Goal: Task Accomplishment & Management: Manage account settings

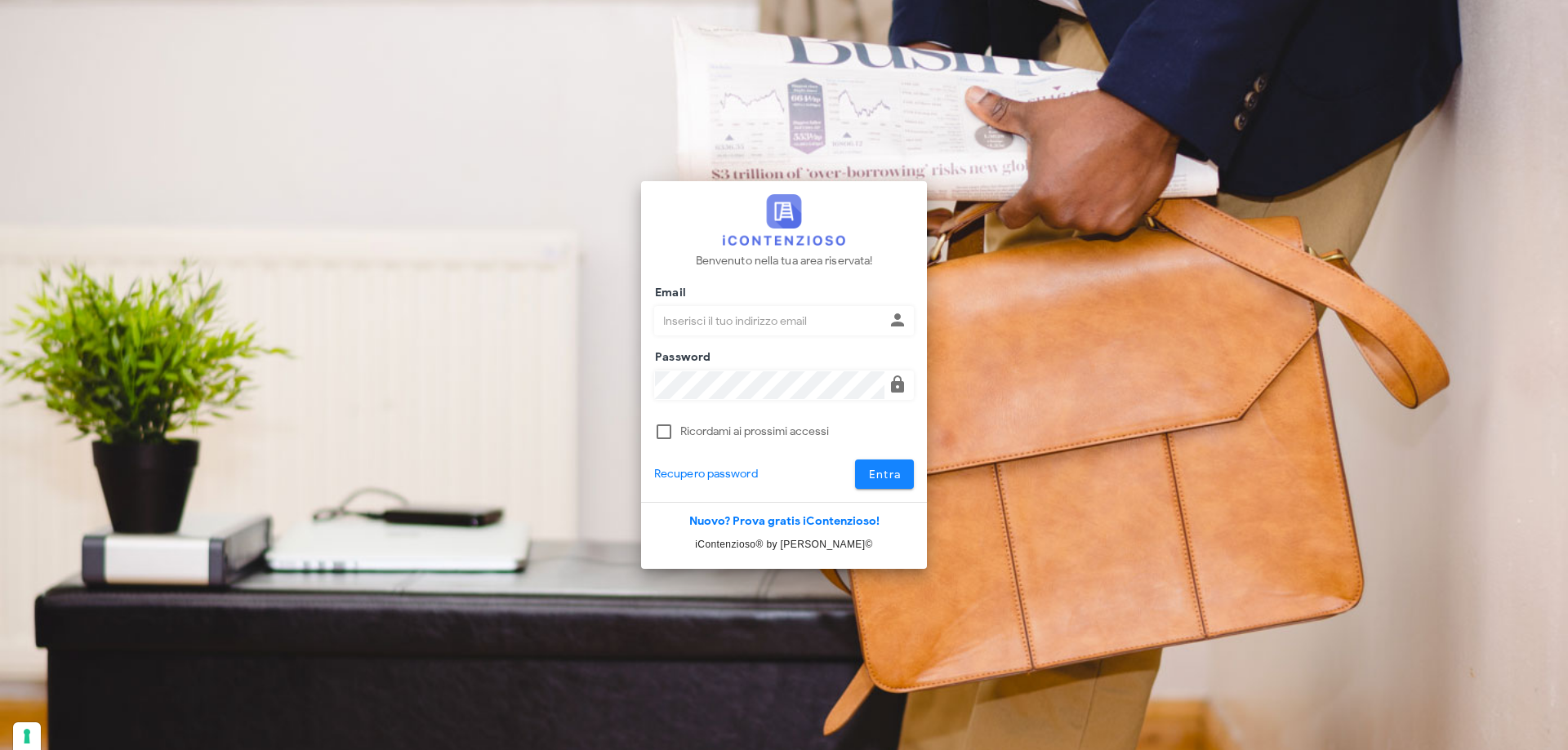
type input "p.rizza@studioassociatoadrev.it"
click at [886, 474] on span "Entra" at bounding box center [885, 475] width 34 height 14
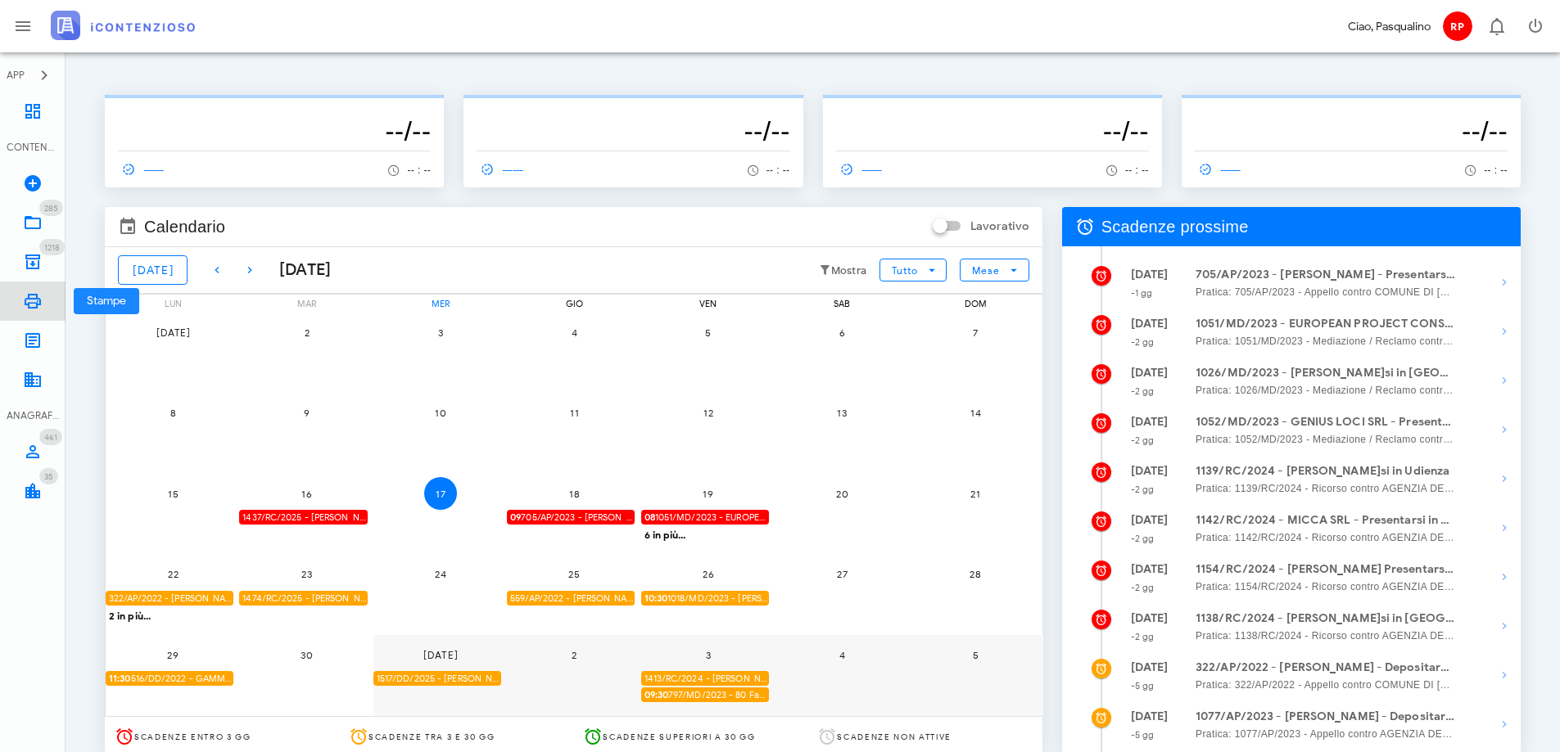
click at [33, 304] on icon at bounding box center [33, 301] width 20 height 20
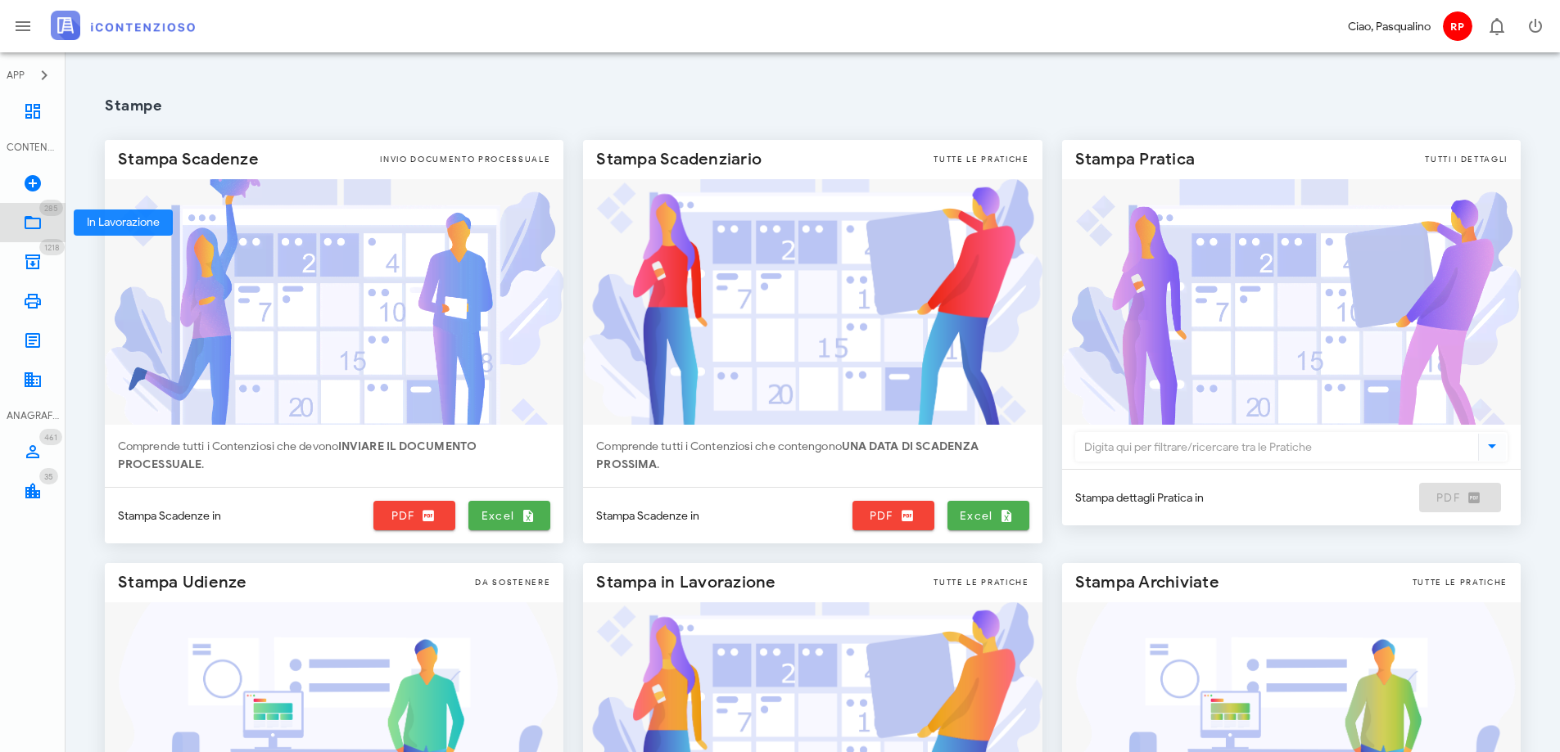
click at [38, 222] on icon at bounding box center [33, 223] width 20 height 20
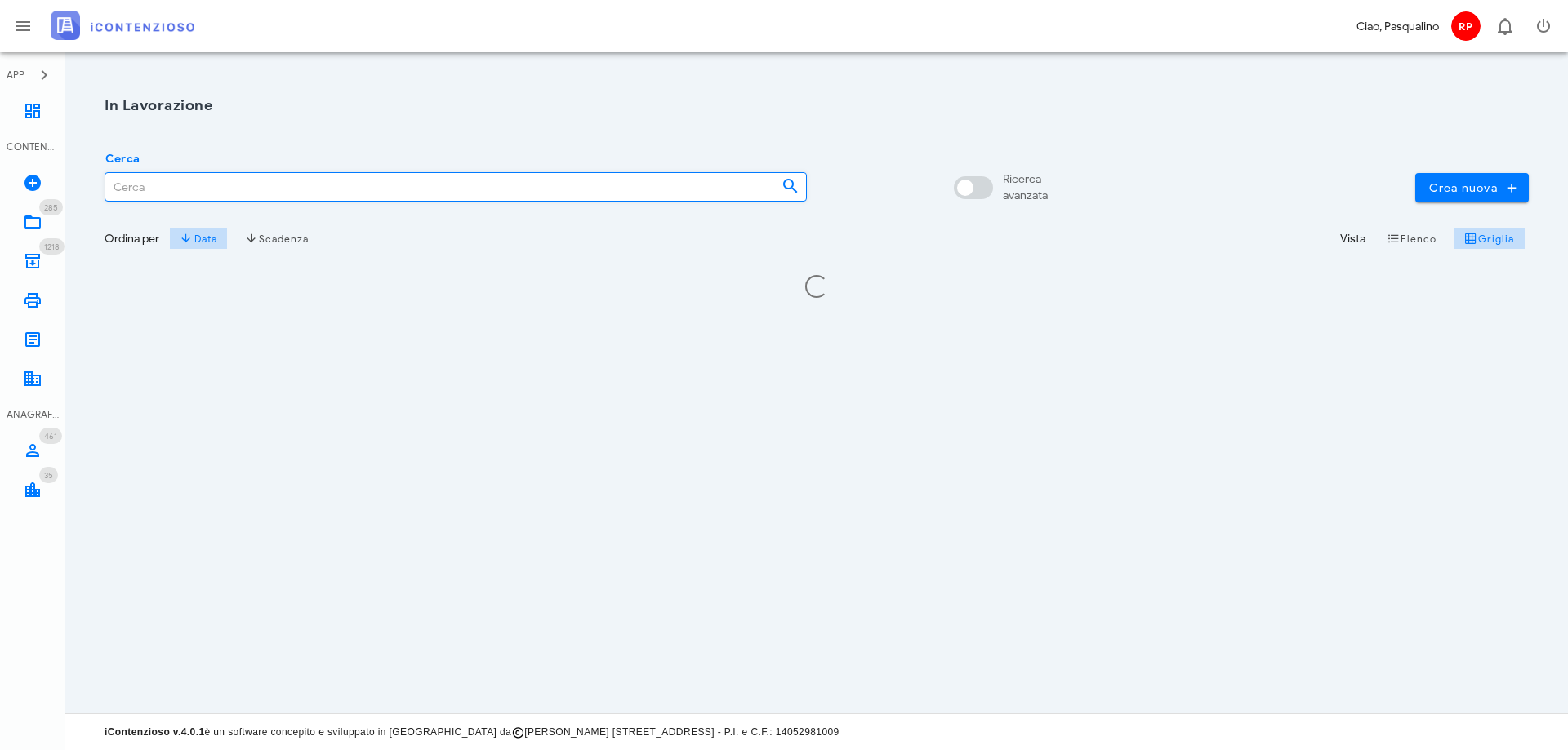
click at [142, 191] on input "Cerca" at bounding box center [437, 188] width 663 height 28
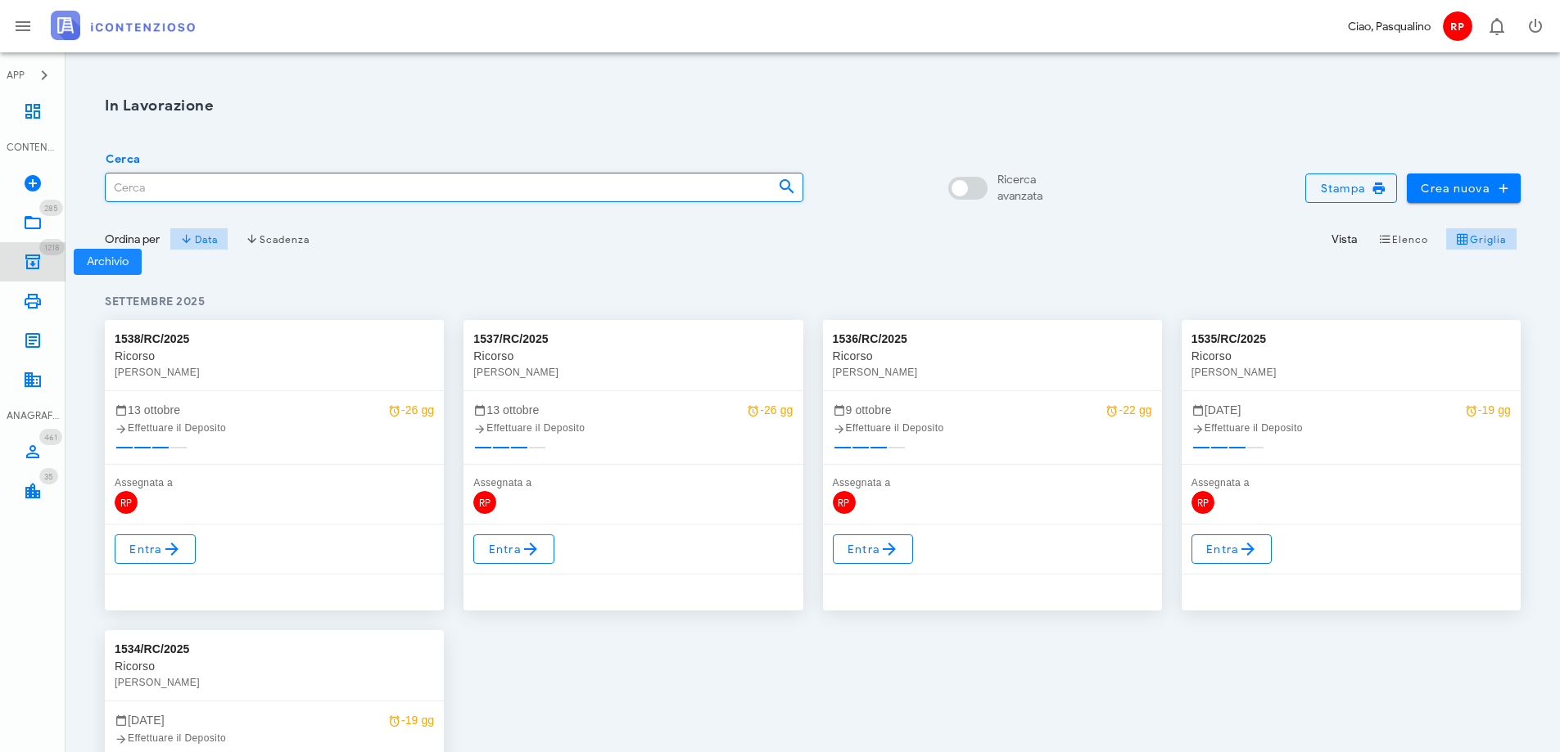
click at [35, 260] on icon at bounding box center [33, 262] width 20 height 20
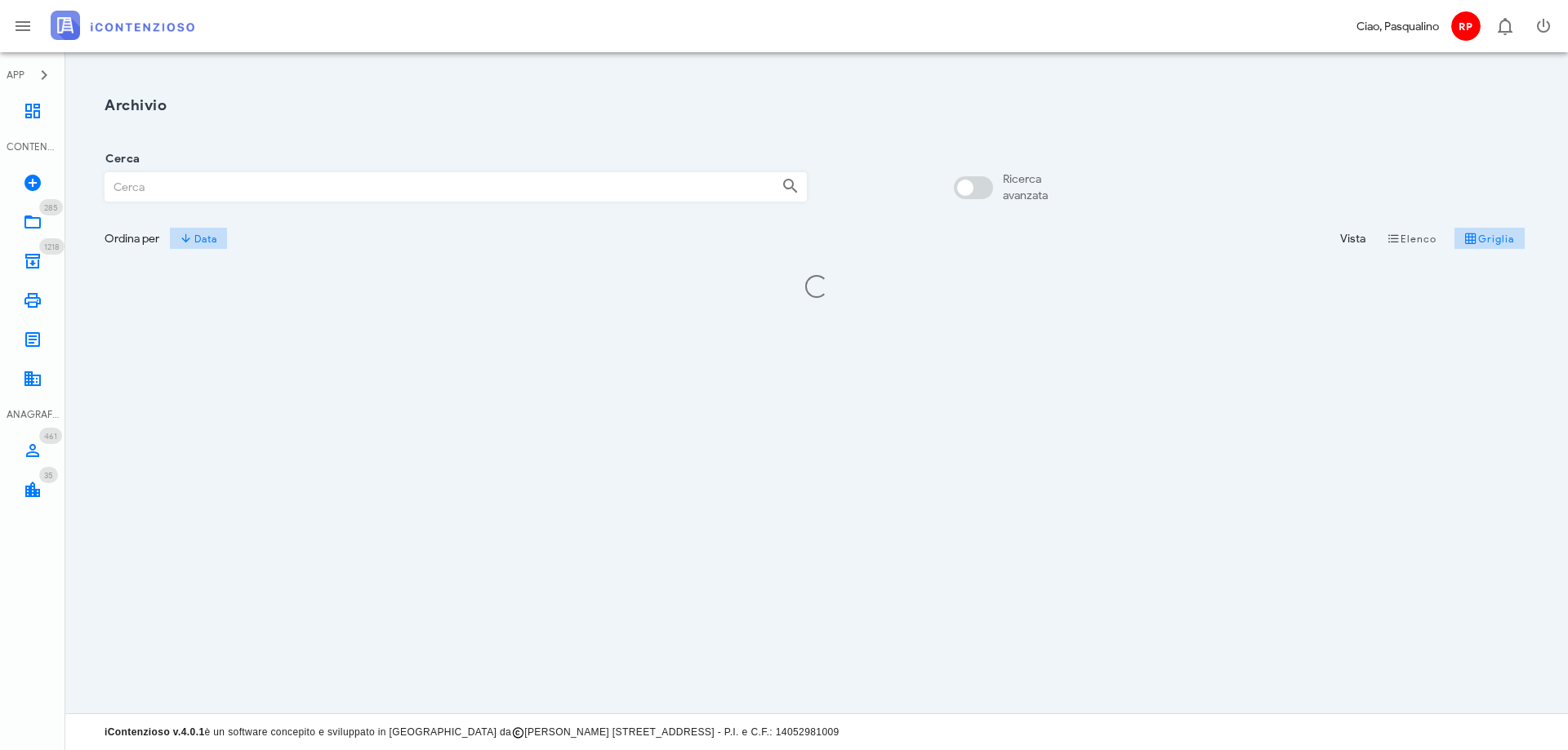
click at [191, 187] on input "Cerca" at bounding box center [437, 188] width 663 height 28
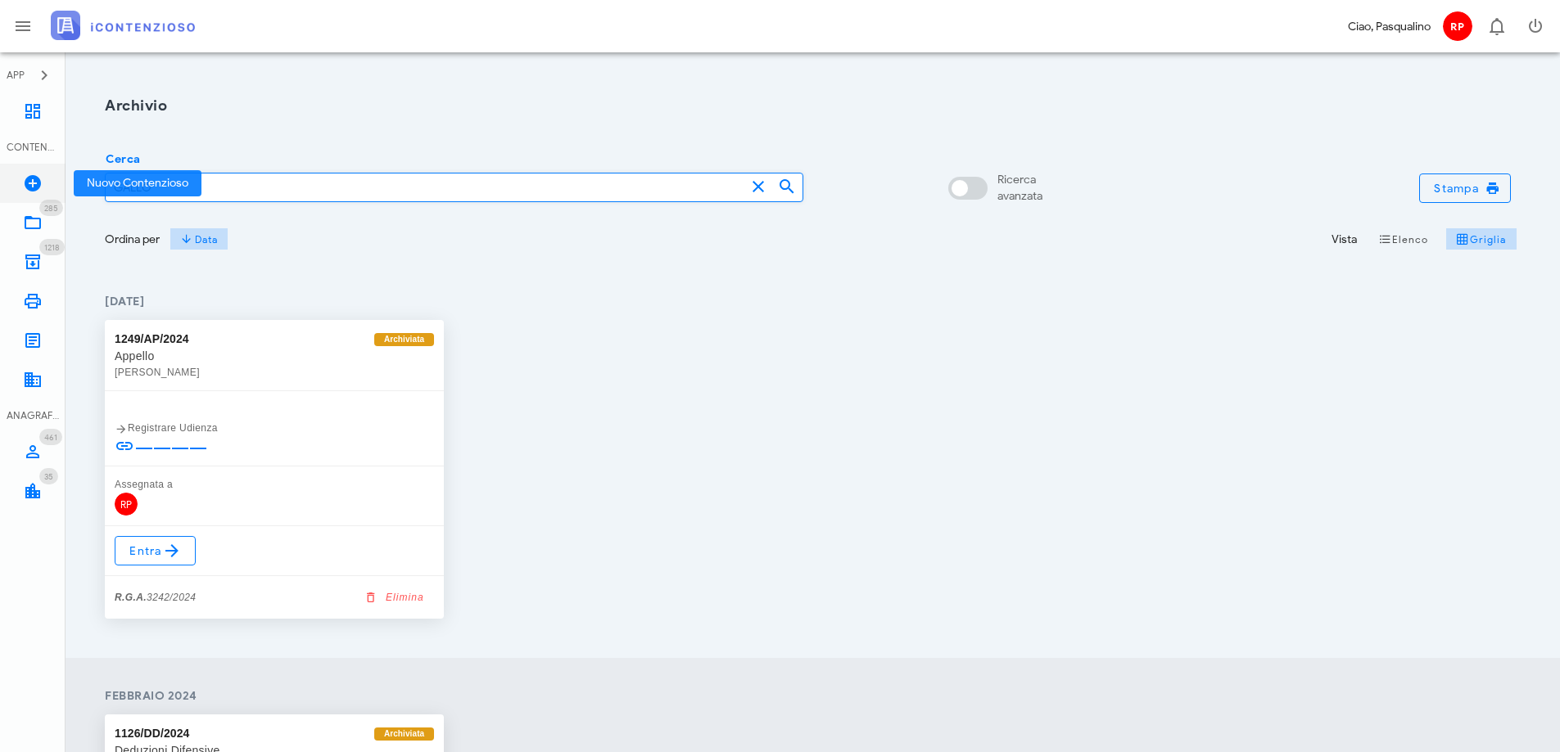
drag, startPoint x: 201, startPoint y: 193, endPoint x: 0, endPoint y: 195, distance: 200.6
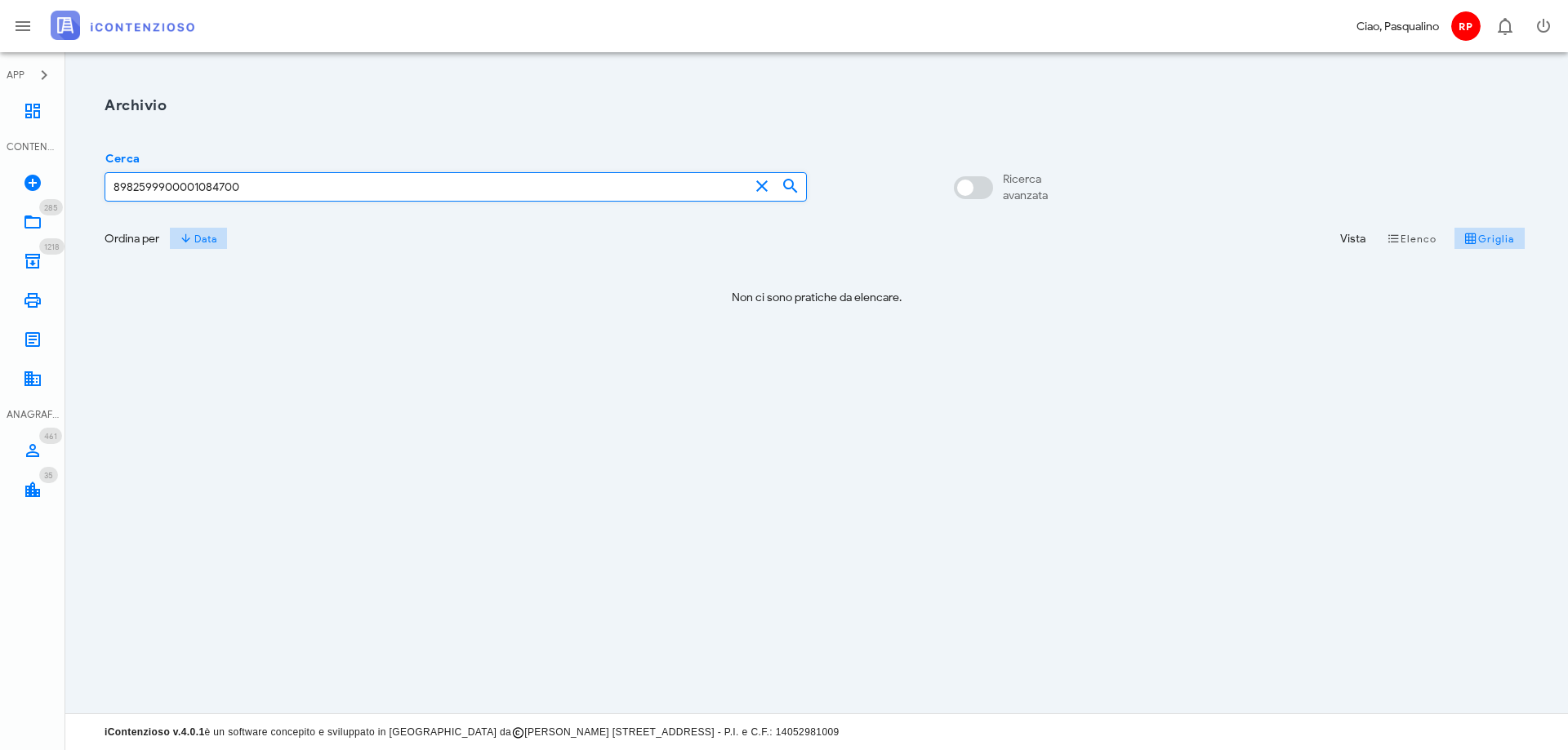
type input "89825999000010847000"
drag, startPoint x: 272, startPoint y: 178, endPoint x: 0, endPoint y: 124, distance: 277.3
click at [0, 124] on div "APP Dashboard CONTENZIOSO Nuovo Contenzioso 285 In Lavorazione 285 1218 Archivi…" at bounding box center [784, 375] width 1568 height 750
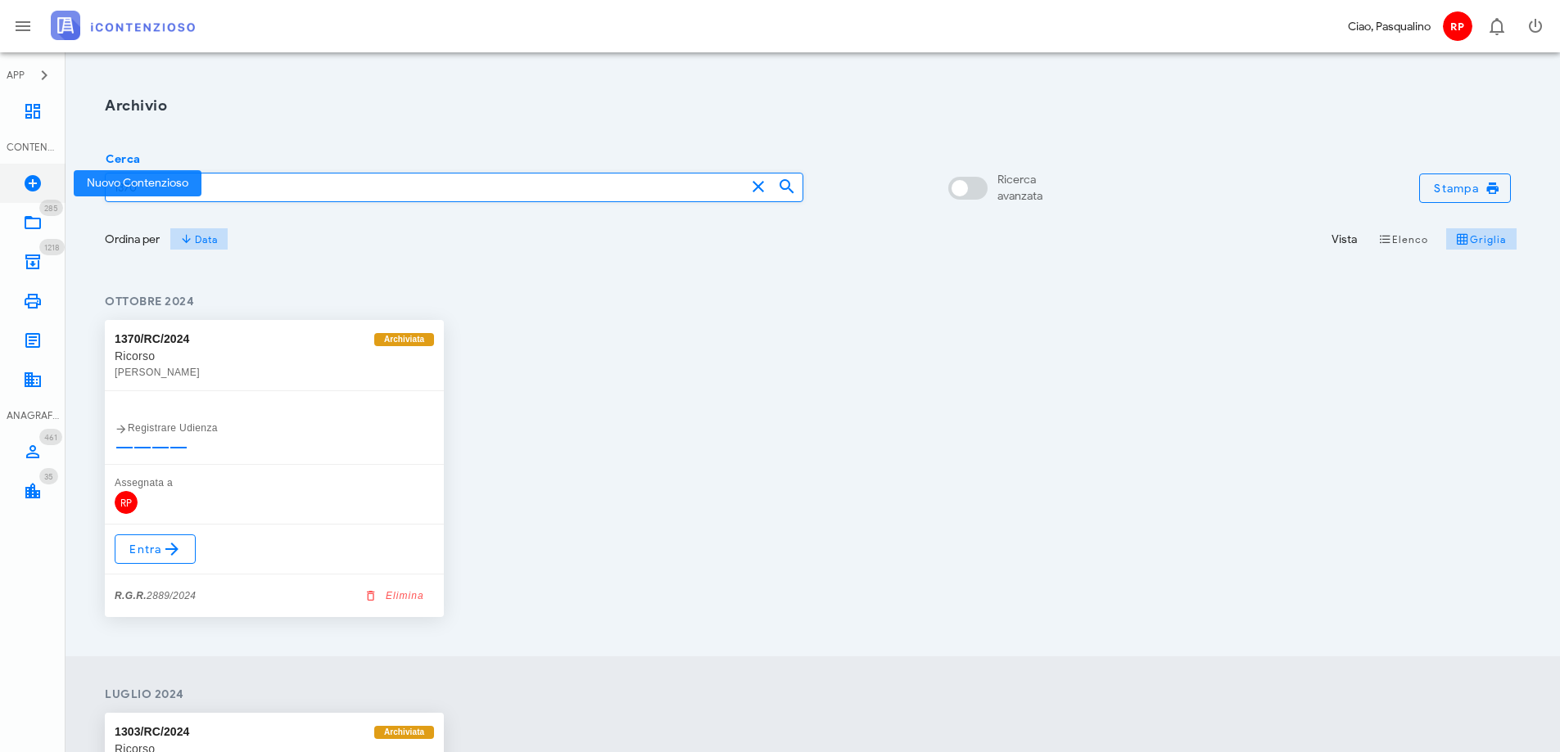
drag, startPoint x: 175, startPoint y: 195, endPoint x: 0, endPoint y: 176, distance: 176.2
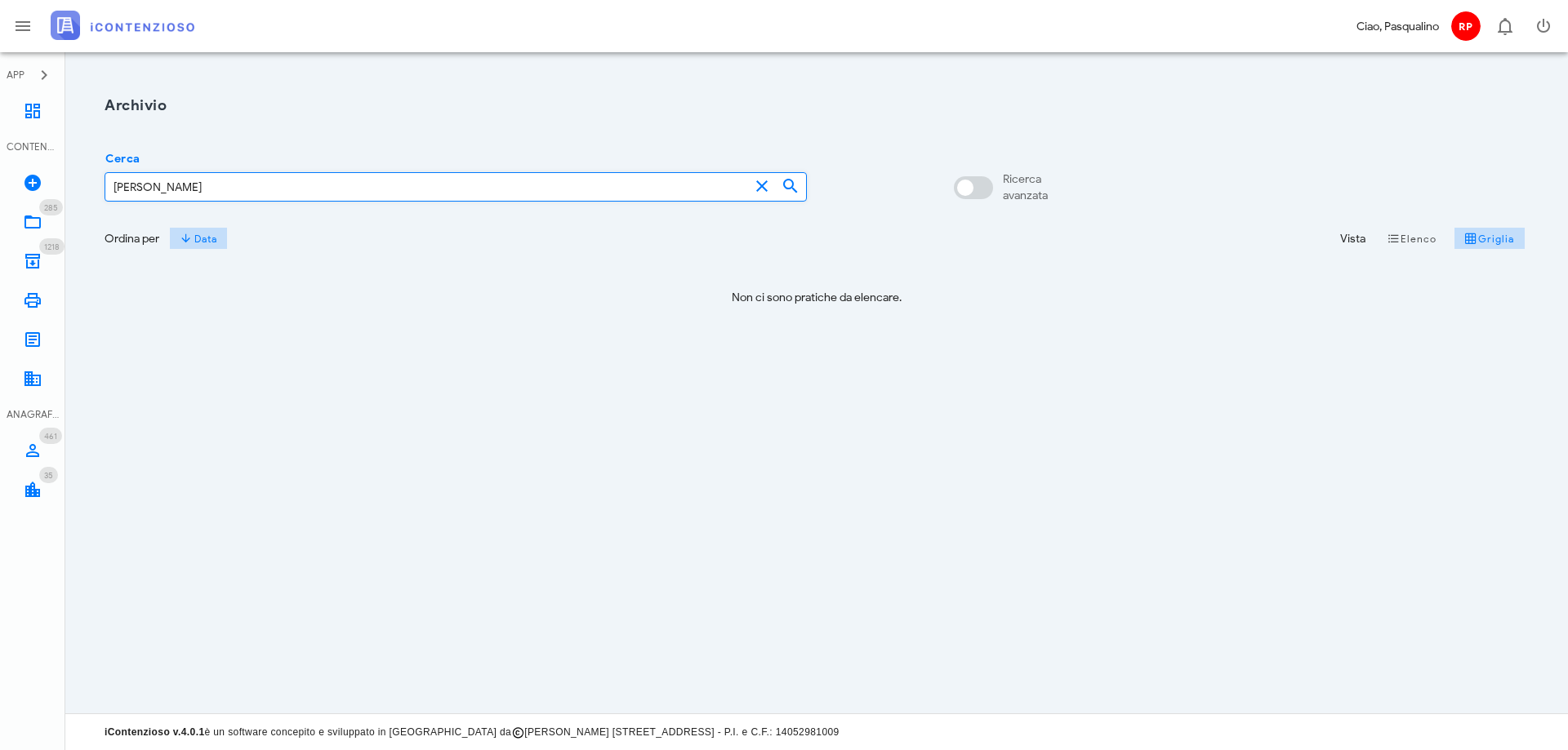
click at [233, 195] on input "GALLO EMILIO" at bounding box center [427, 188] width 643 height 28
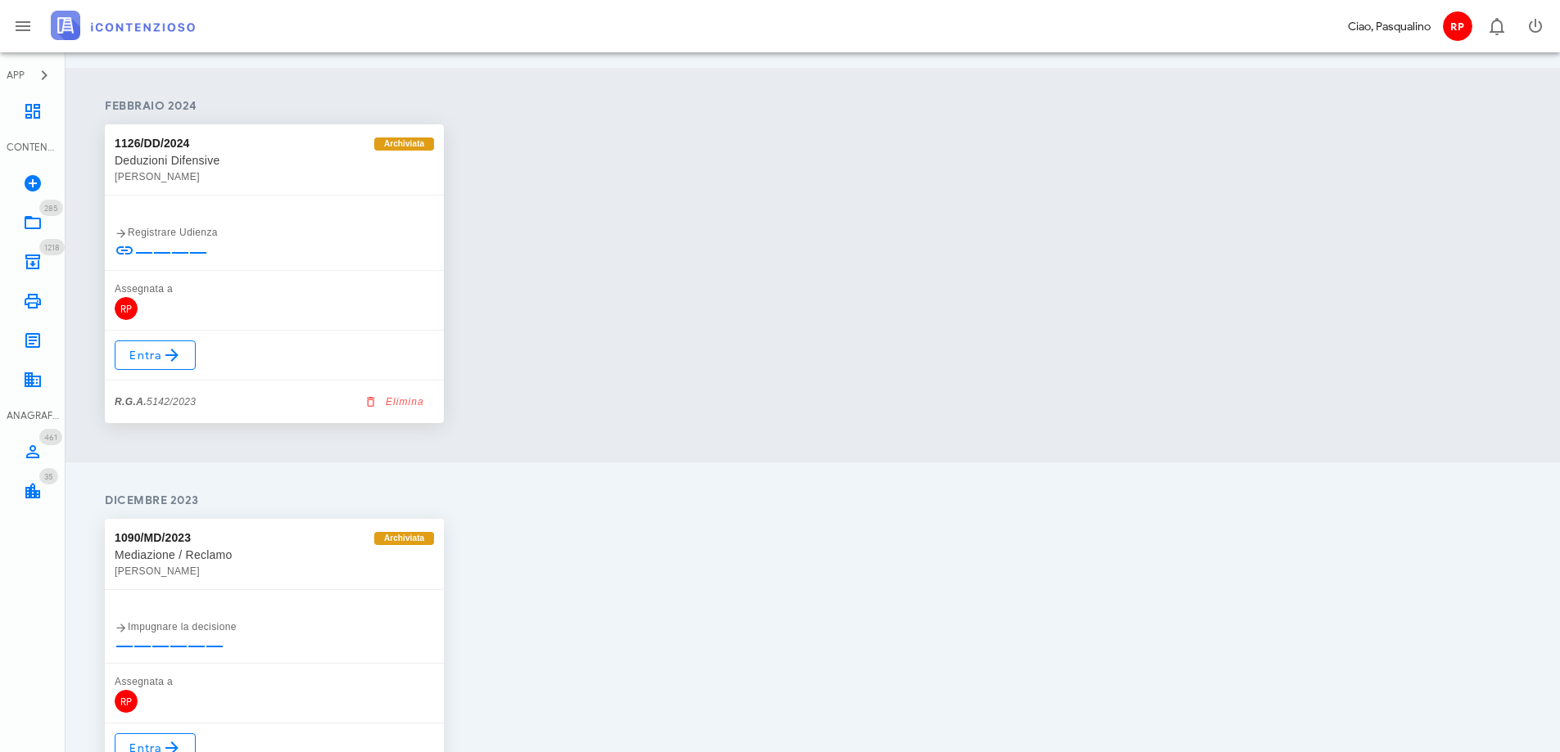
scroll to position [565, 0]
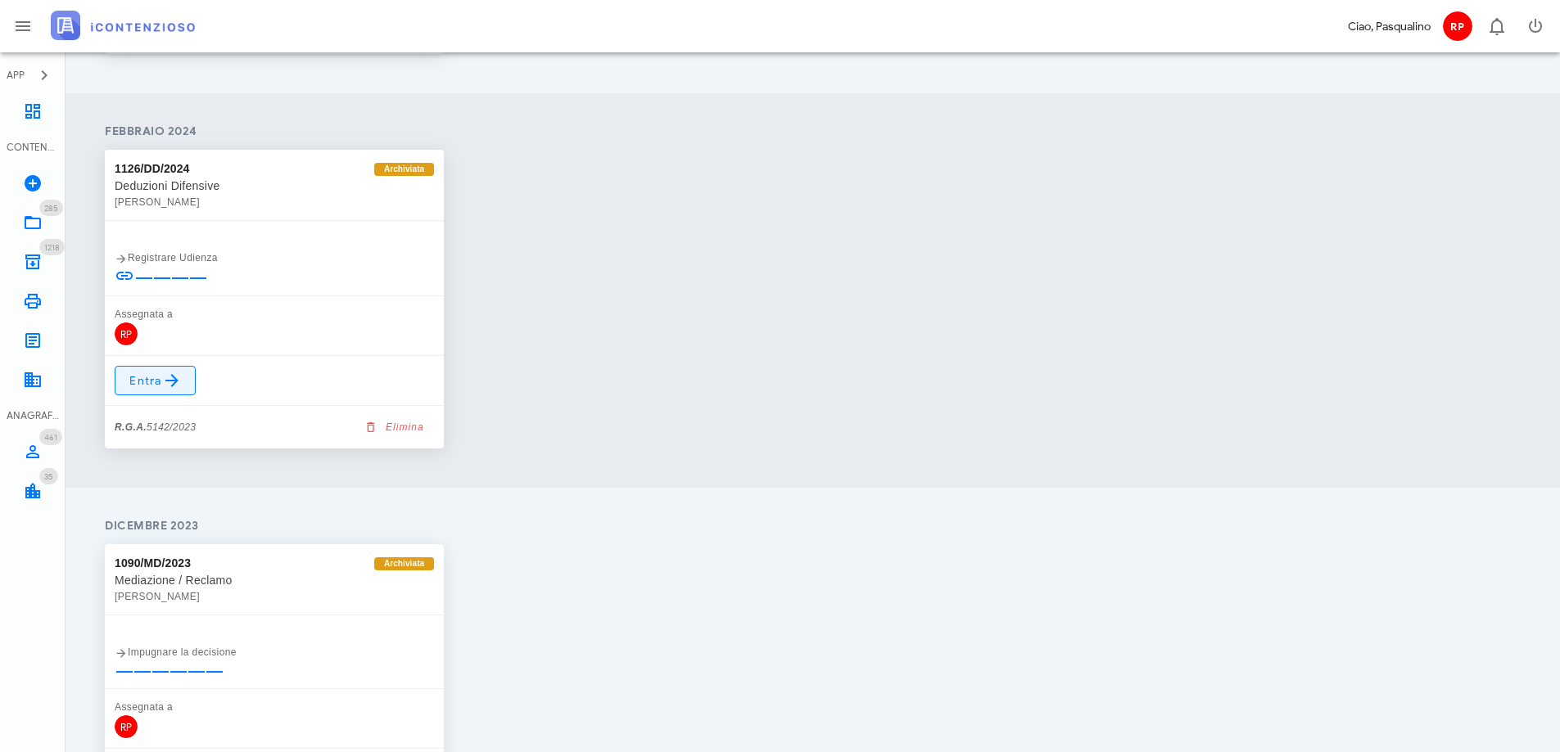
type input "GALLO"
click at [159, 377] on span "Entra" at bounding box center [155, 381] width 53 height 20
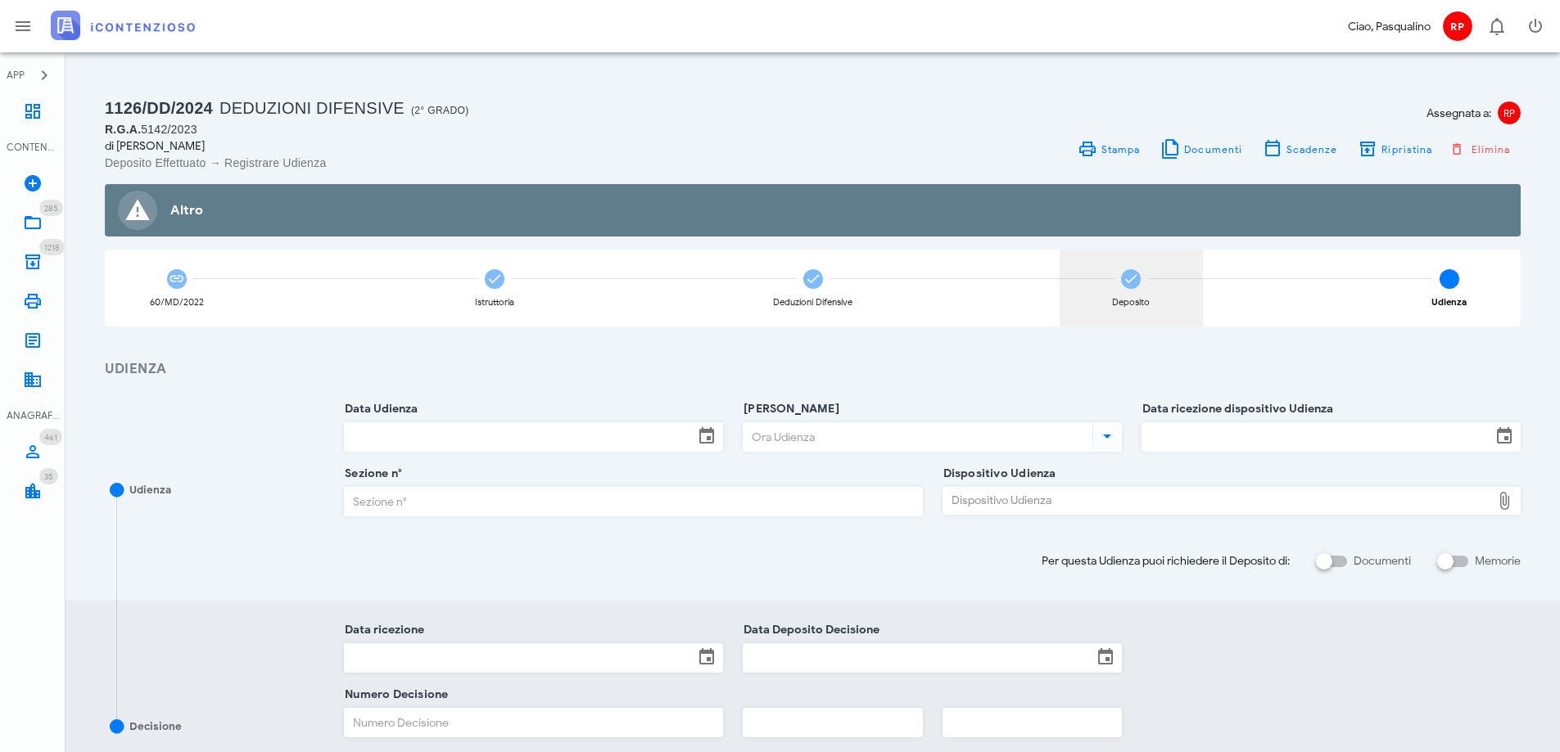
click at [1129, 284] on icon at bounding box center [1131, 279] width 16 height 16
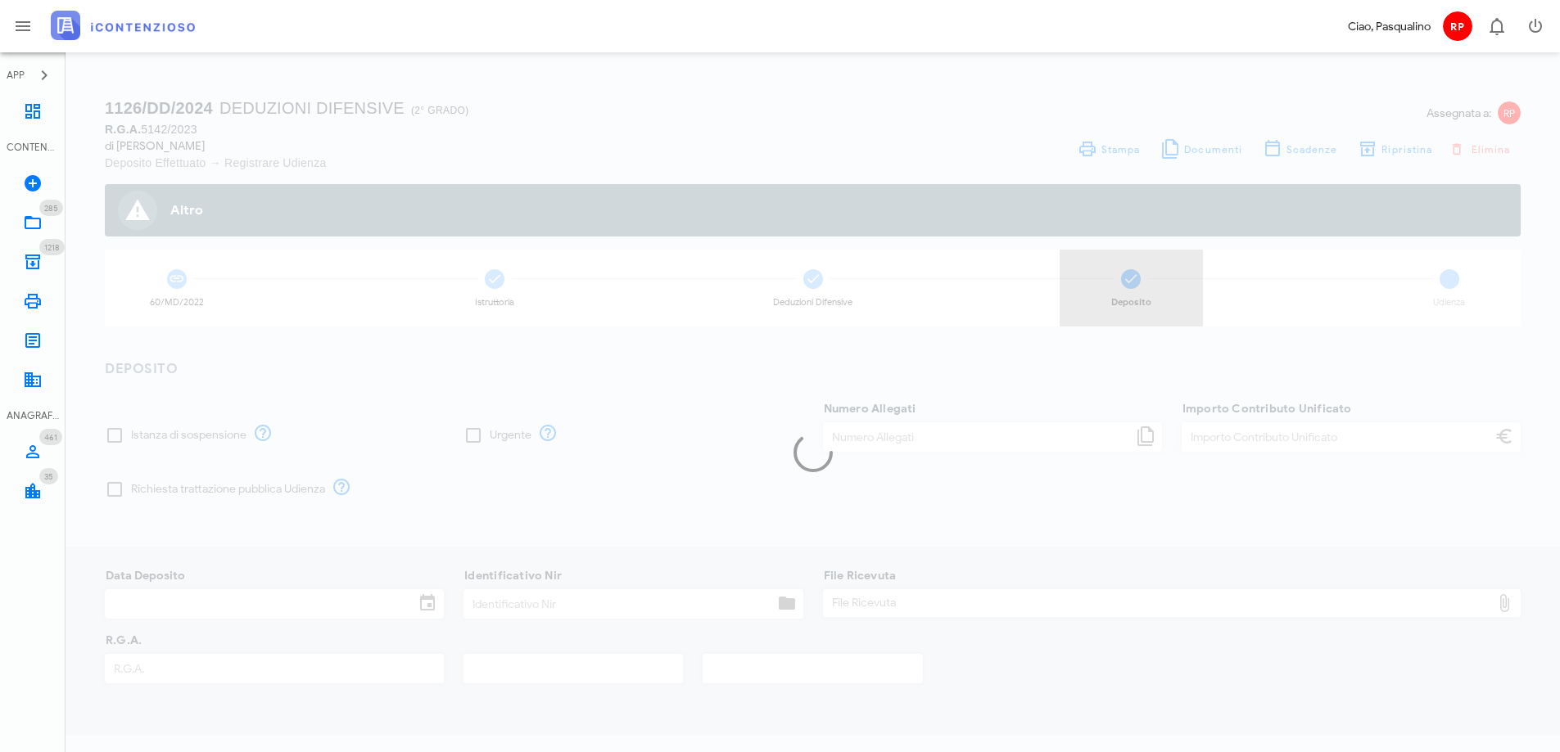
type input "120,00"
type input "[DATE]"
type input "308"
type input "5142"
type input "2023"
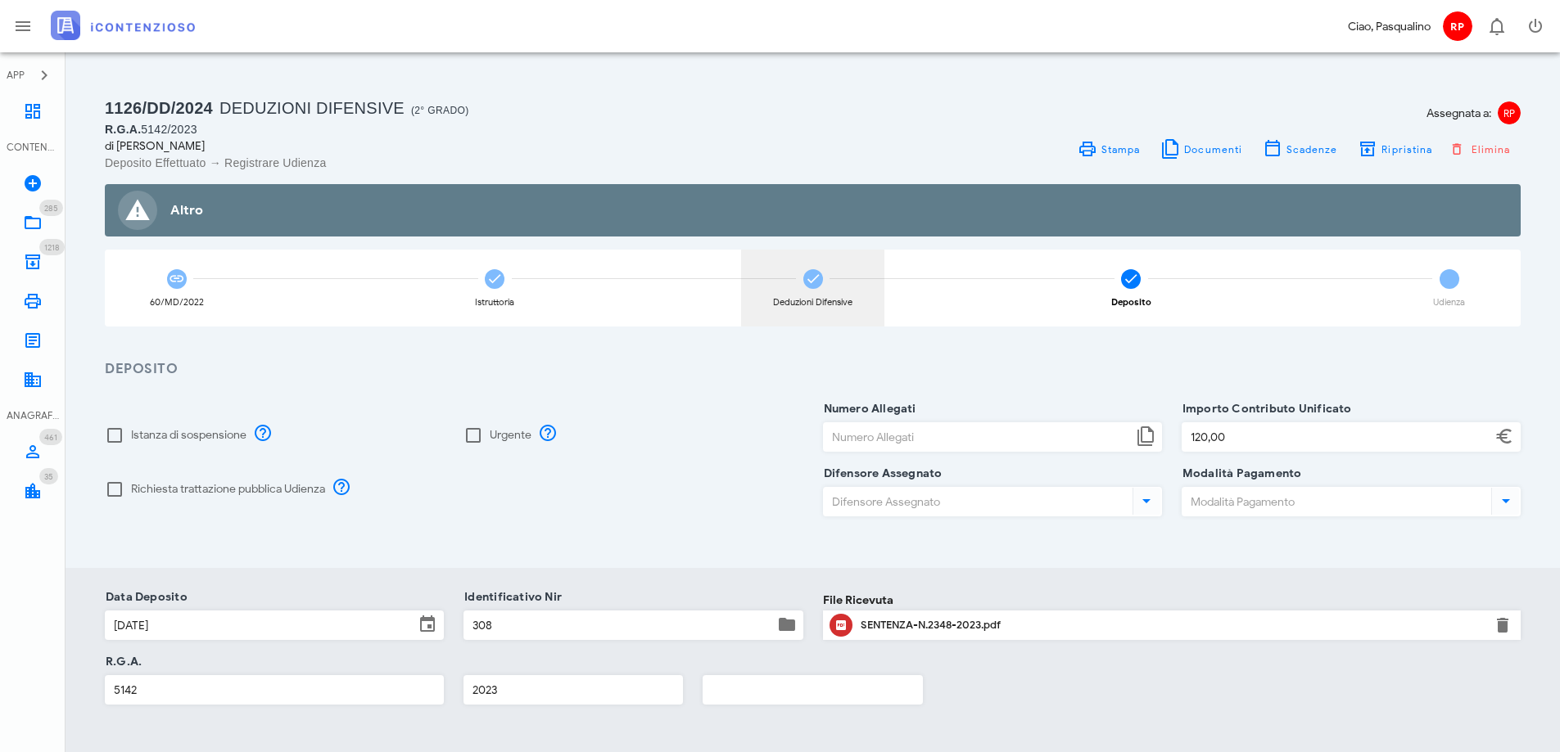
click at [815, 278] on icon at bounding box center [813, 279] width 16 height 16
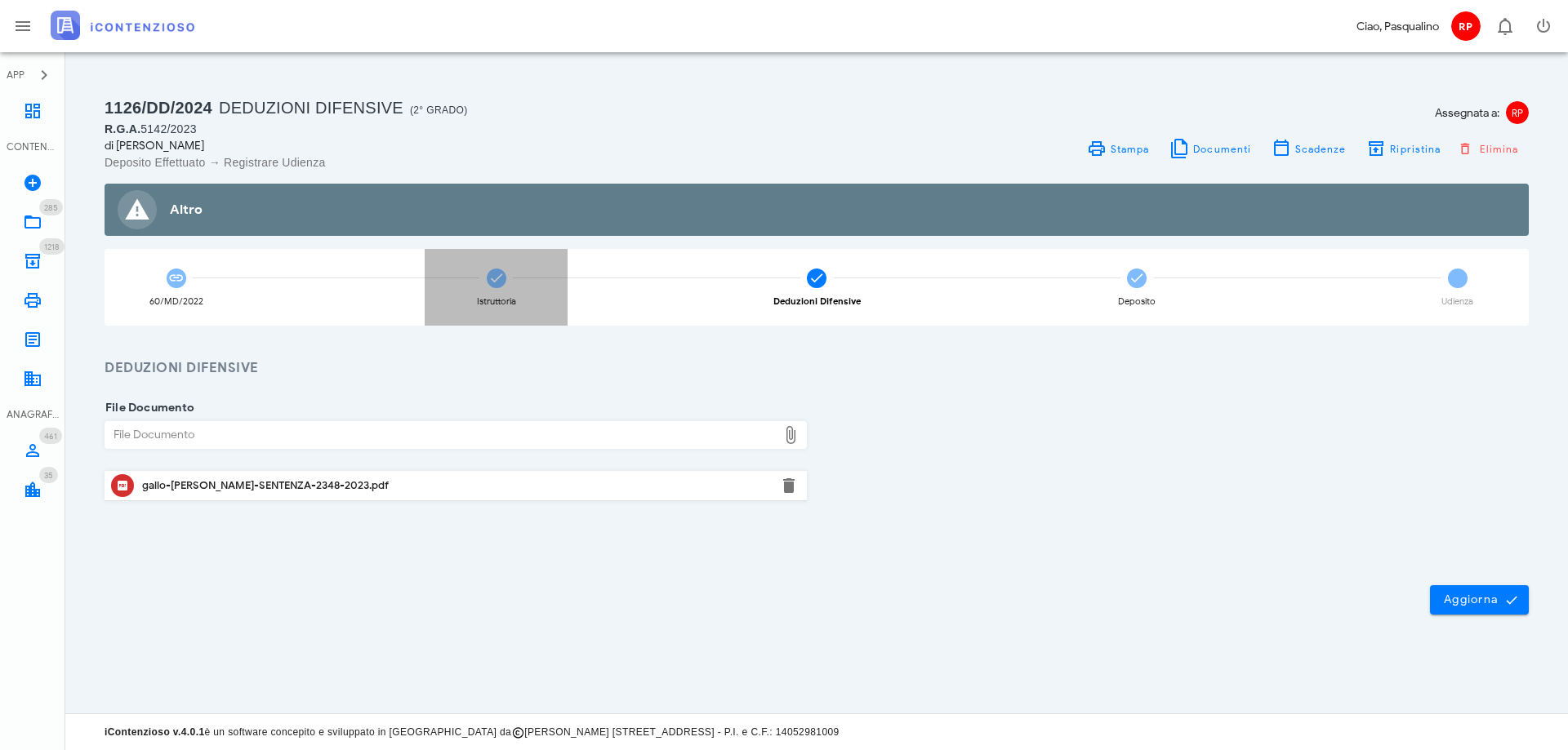
click at [490, 278] on icon at bounding box center [497, 278] width 16 height 16
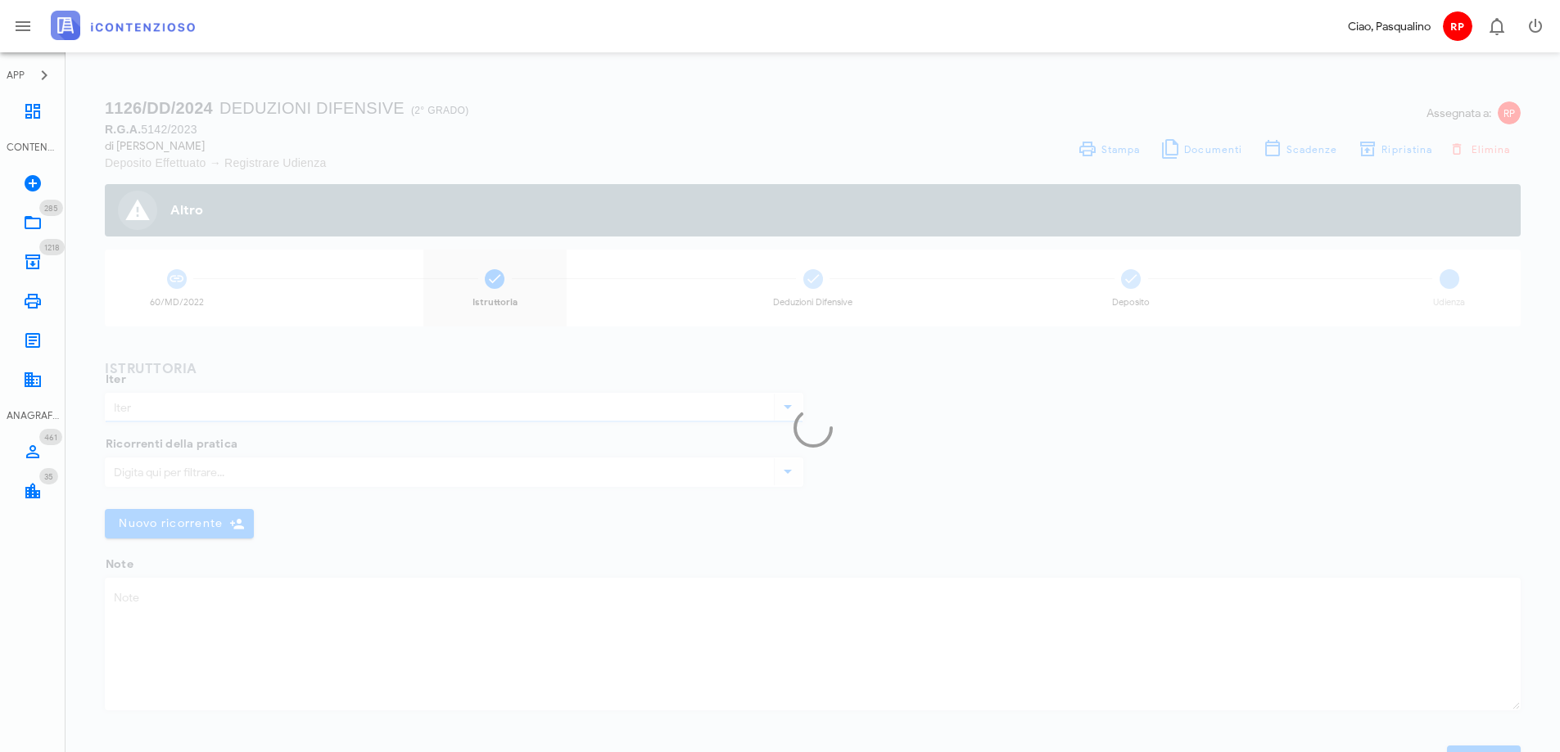
type input "Deduzioni Difensive"
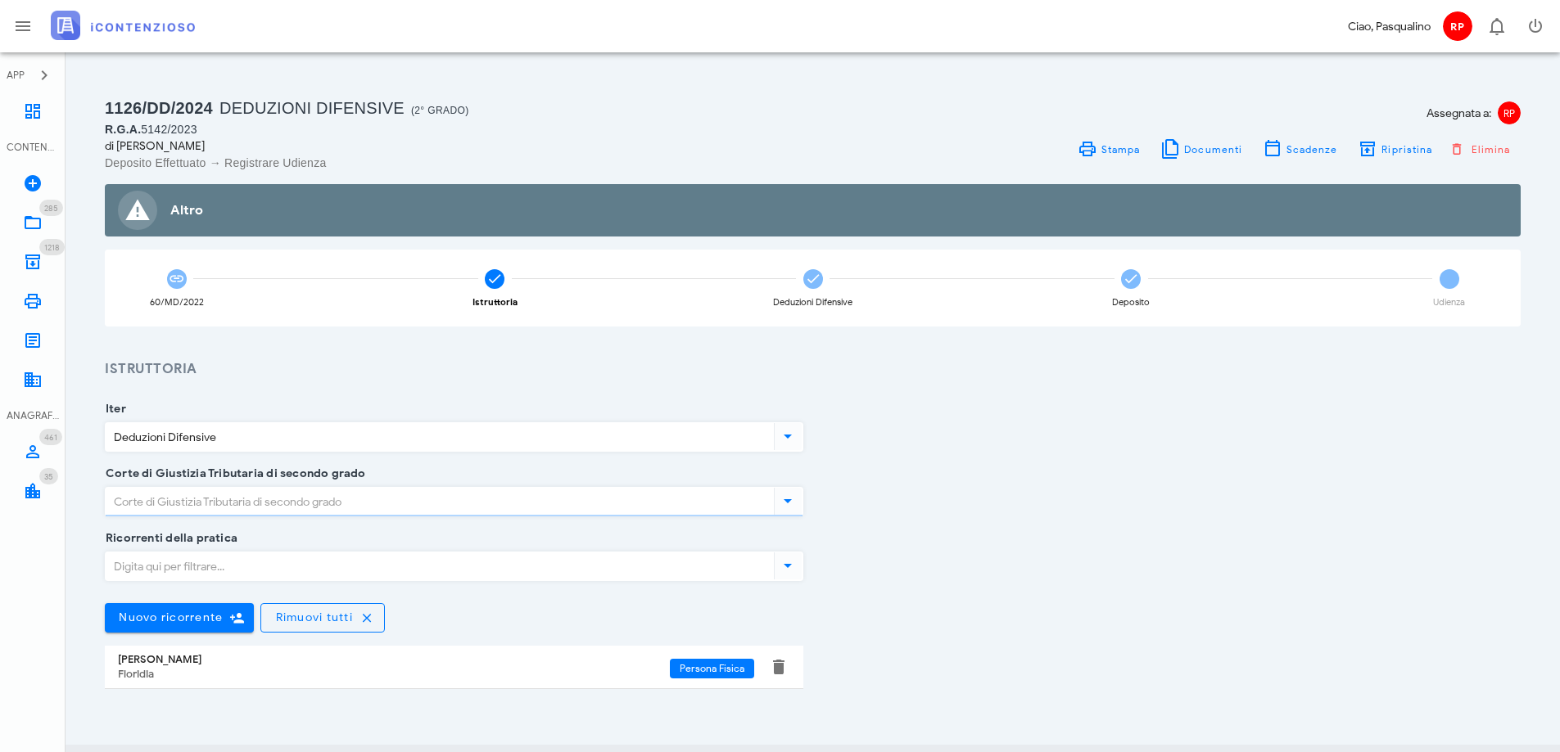
type input "Favorevole"
type input "[GEOGRAPHIC_DATA]"
type input "Sicilia - [GEOGRAPHIC_DATA]"
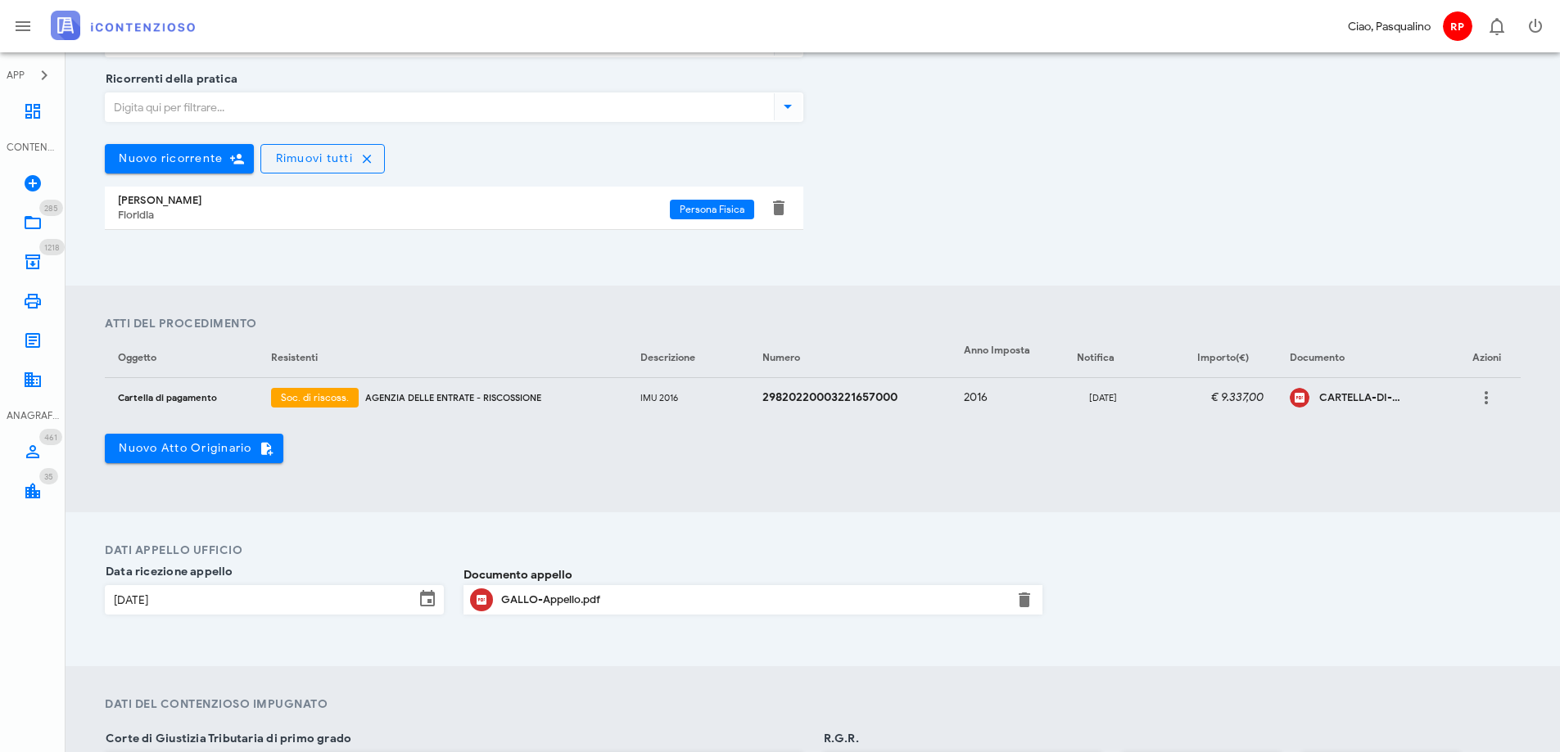
scroll to position [491, 0]
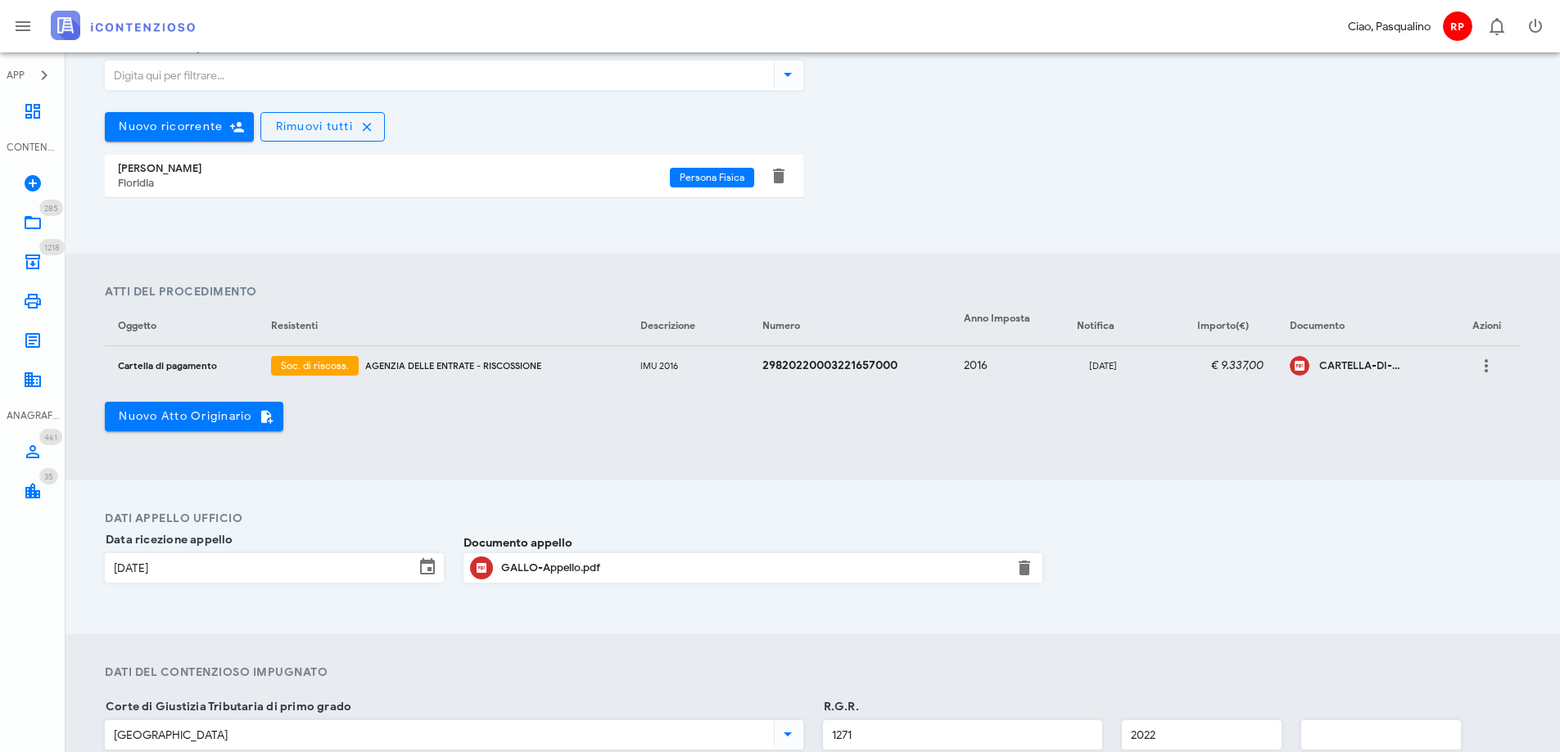
click at [882, 236] on section "Iter Deduzioni Difensive Corte di Giustizia Tributaria di secondo grado Sicilia…" at bounding box center [813, 71] width 1494 height 365
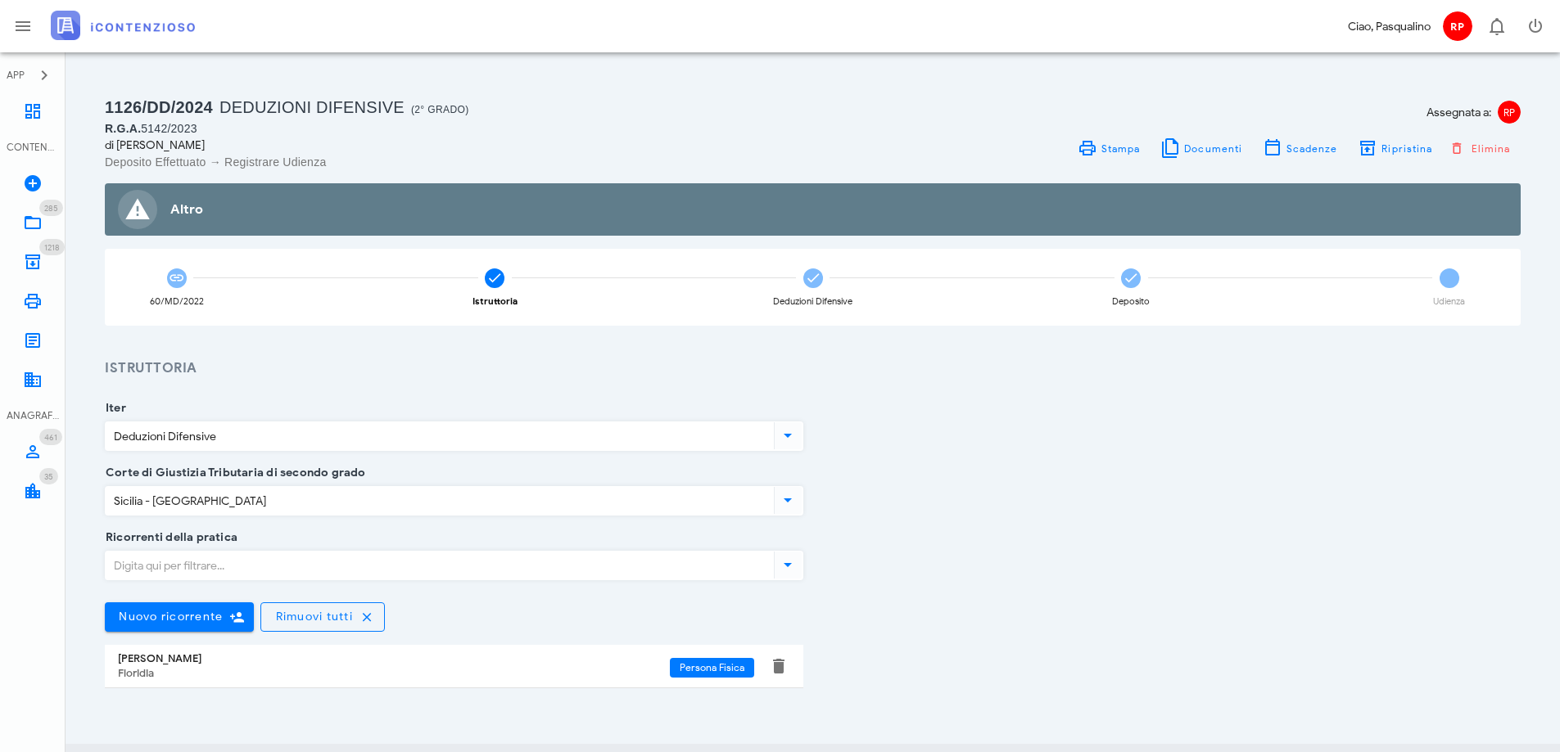
scroll to position [0, 0]
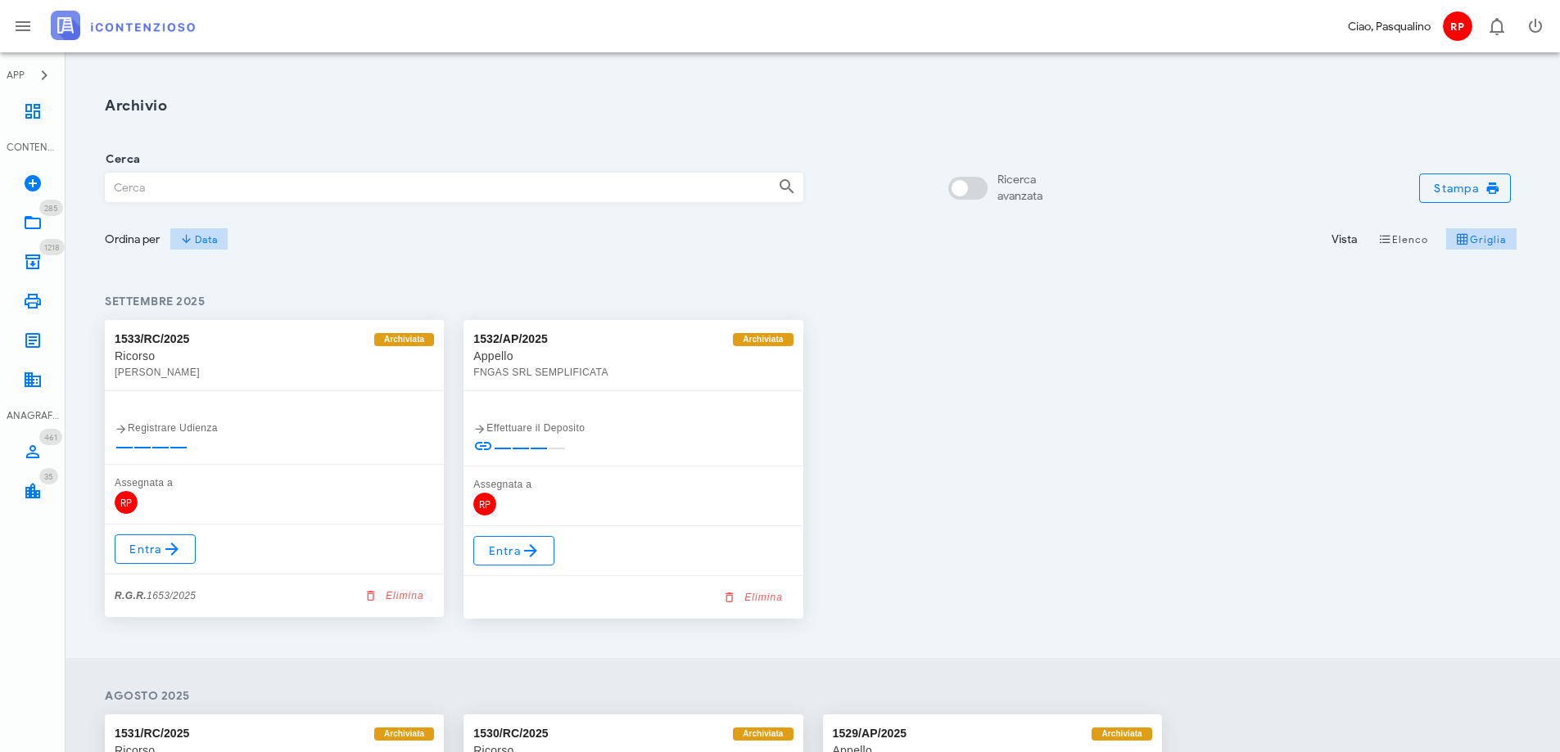
click at [201, 187] on input "Cerca" at bounding box center [435, 188] width 659 height 28
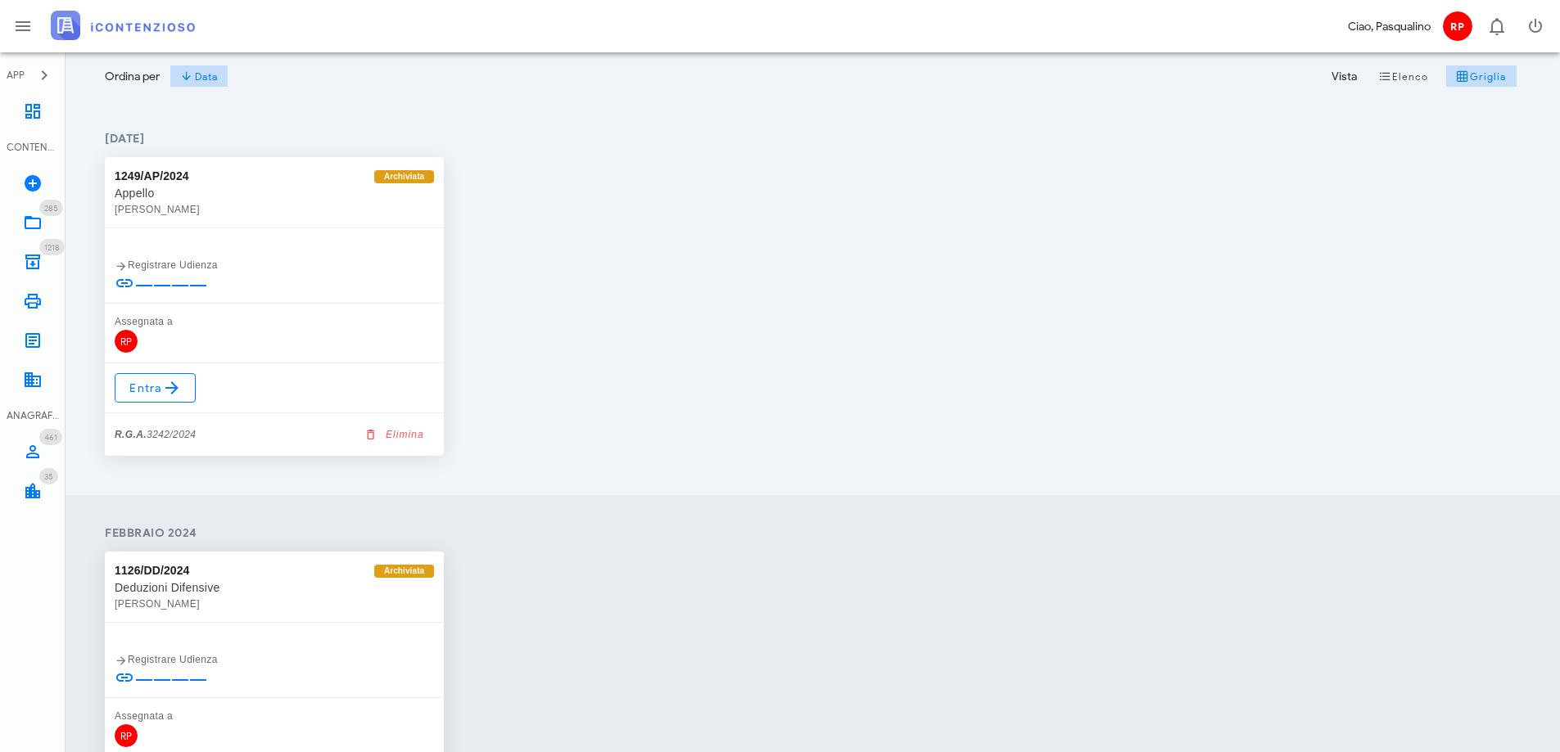
scroll to position [164, 0]
type input "GALLO"
click at [144, 394] on span "Entra" at bounding box center [155, 387] width 53 height 20
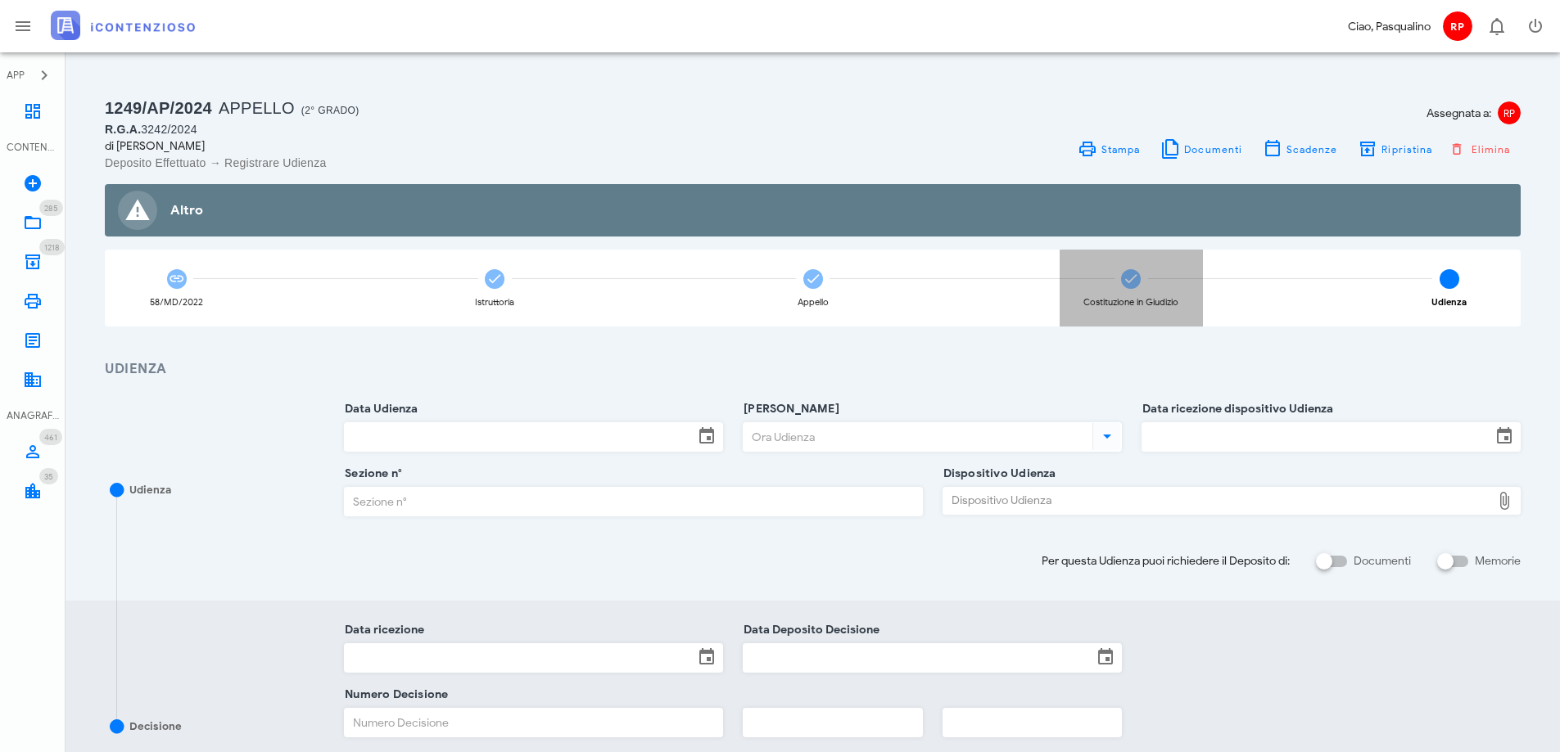
drag, startPoint x: 1136, startPoint y: 273, endPoint x: 1123, endPoint y: 278, distance: 14.8
click at [1123, 278] on icon at bounding box center [1131, 279] width 16 height 16
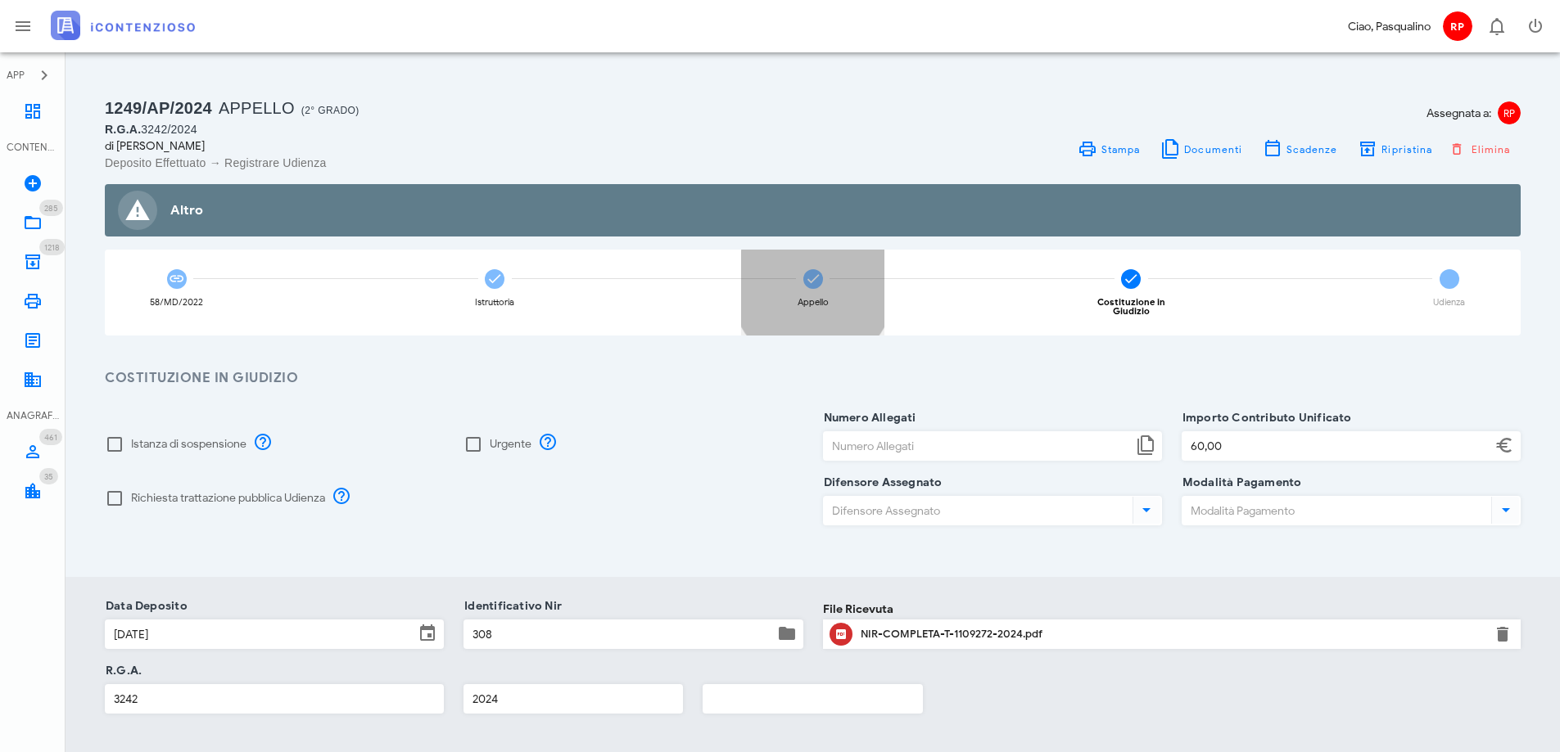
click at [815, 288] on span at bounding box center [813, 279] width 20 height 20
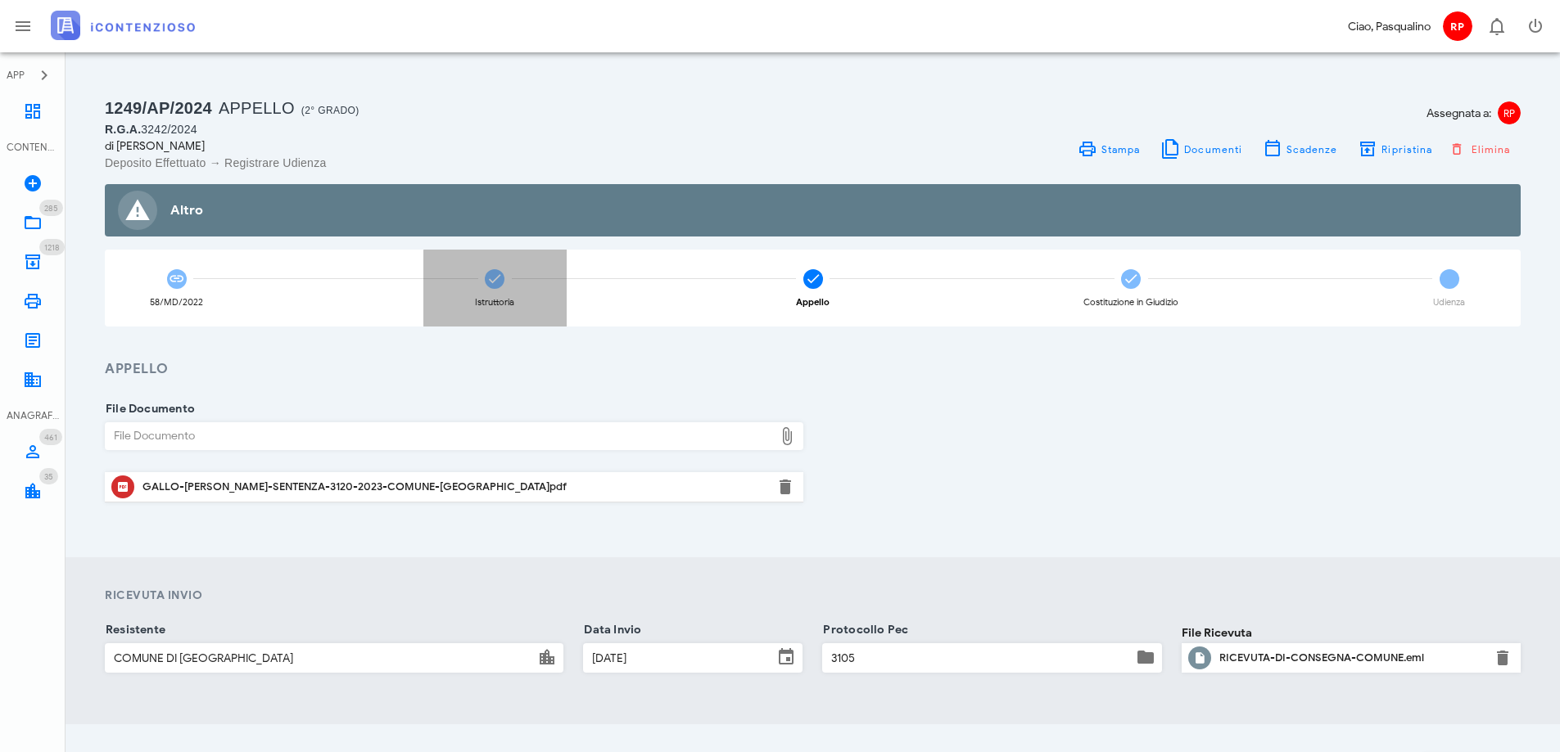
click at [495, 283] on icon at bounding box center [494, 279] width 16 height 16
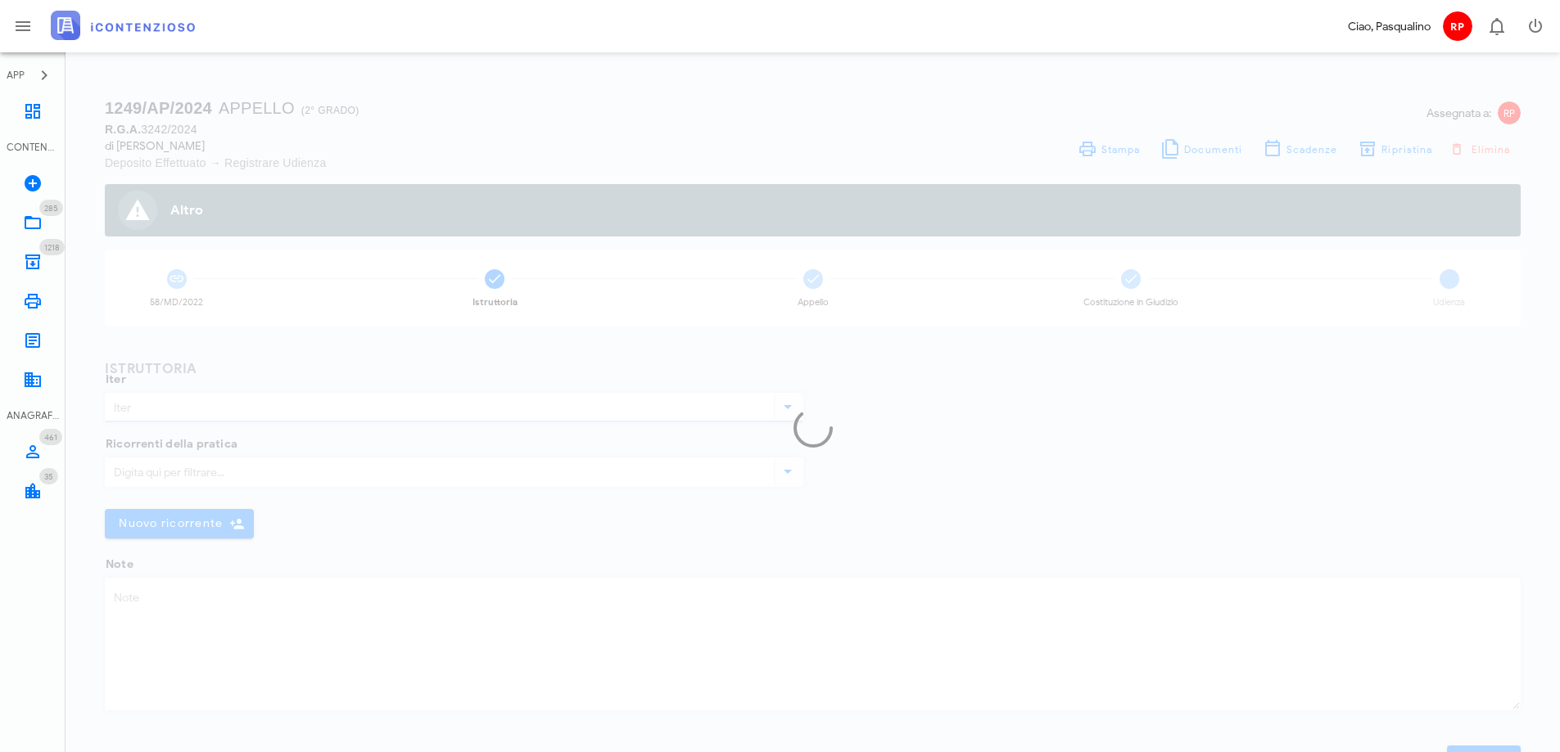
type input "Appello"
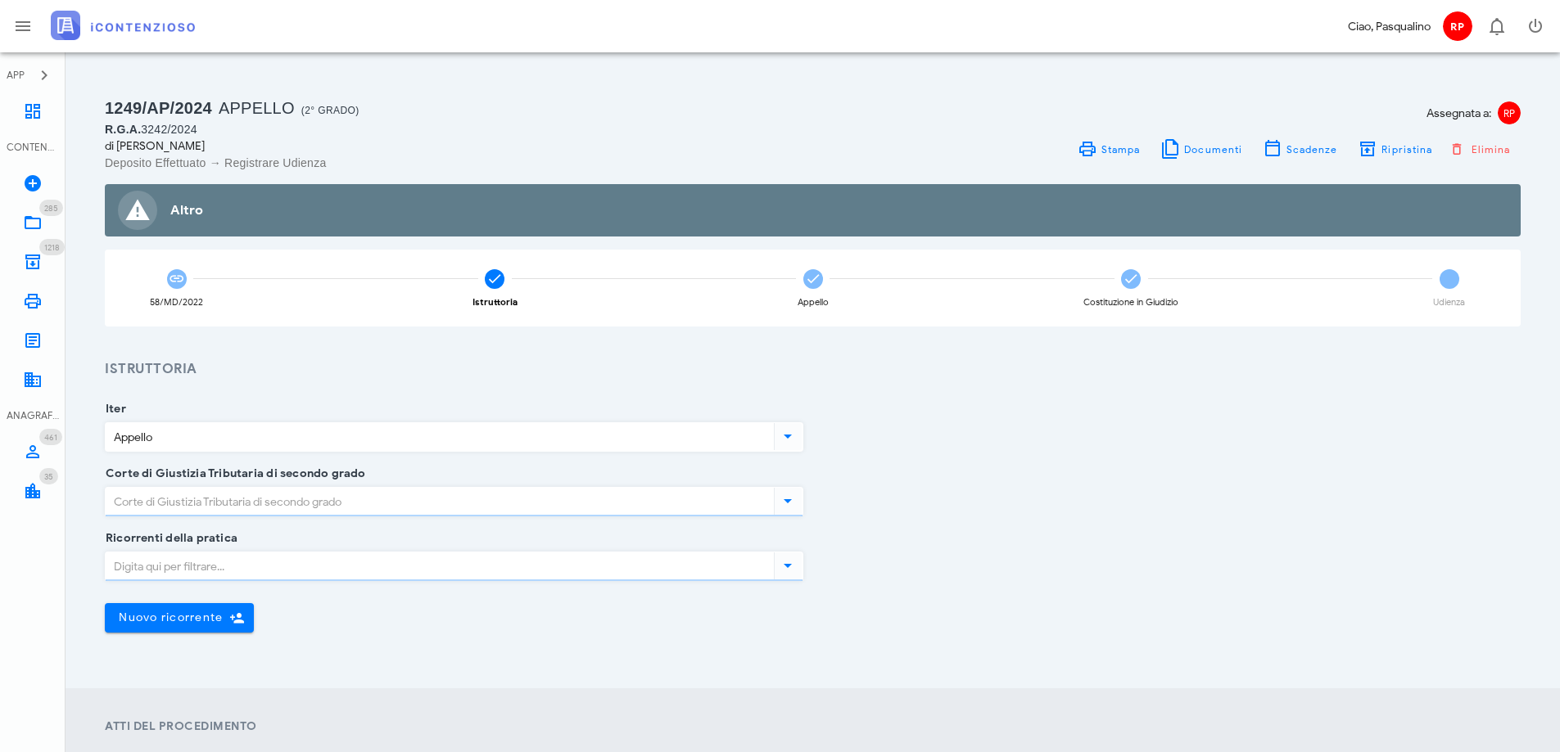
type input "Sentenza"
type input "Sfavorevole"
type input "Siracusa"
type input "Sicilia - Siracusa"
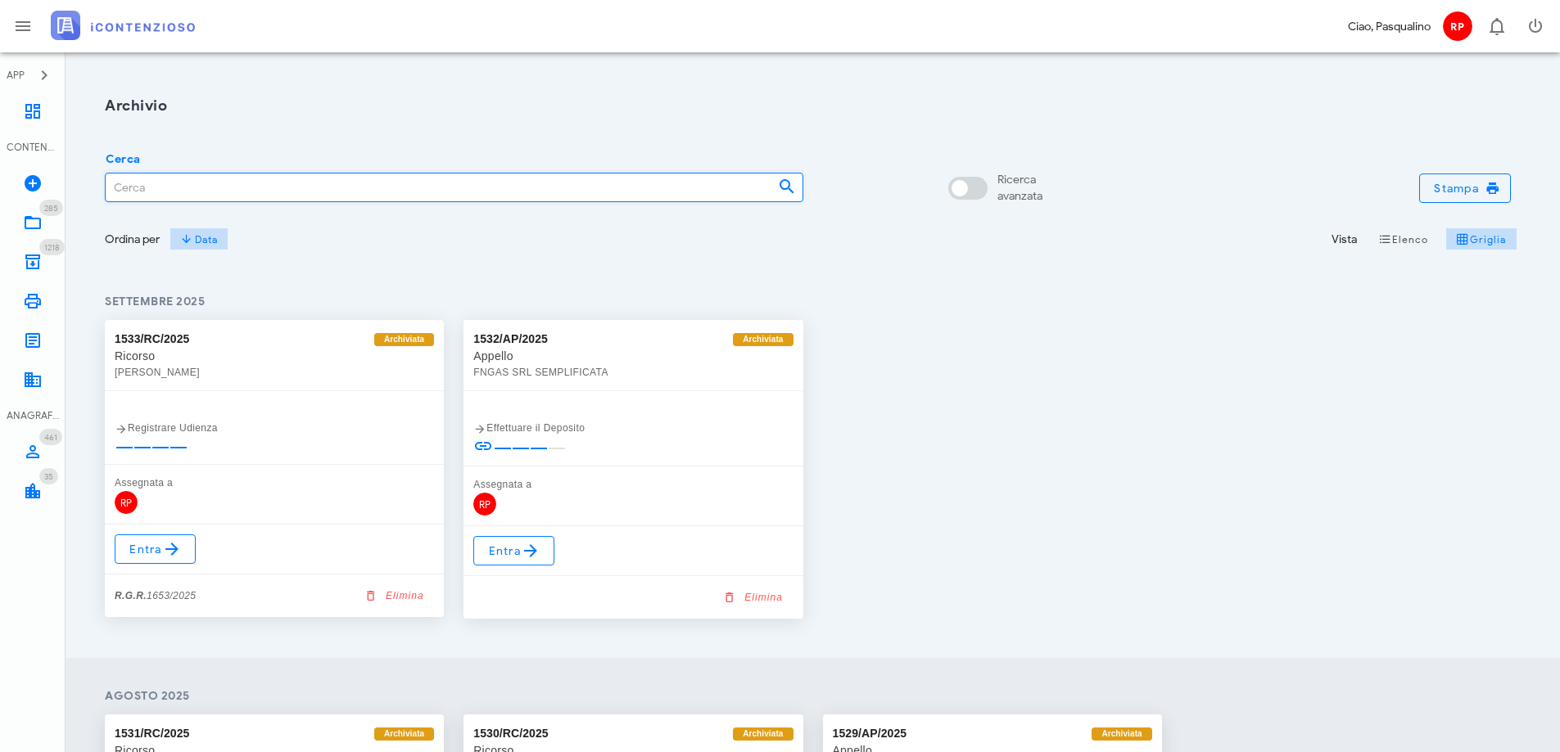
click at [277, 180] on input "Cerca" at bounding box center [435, 188] width 659 height 28
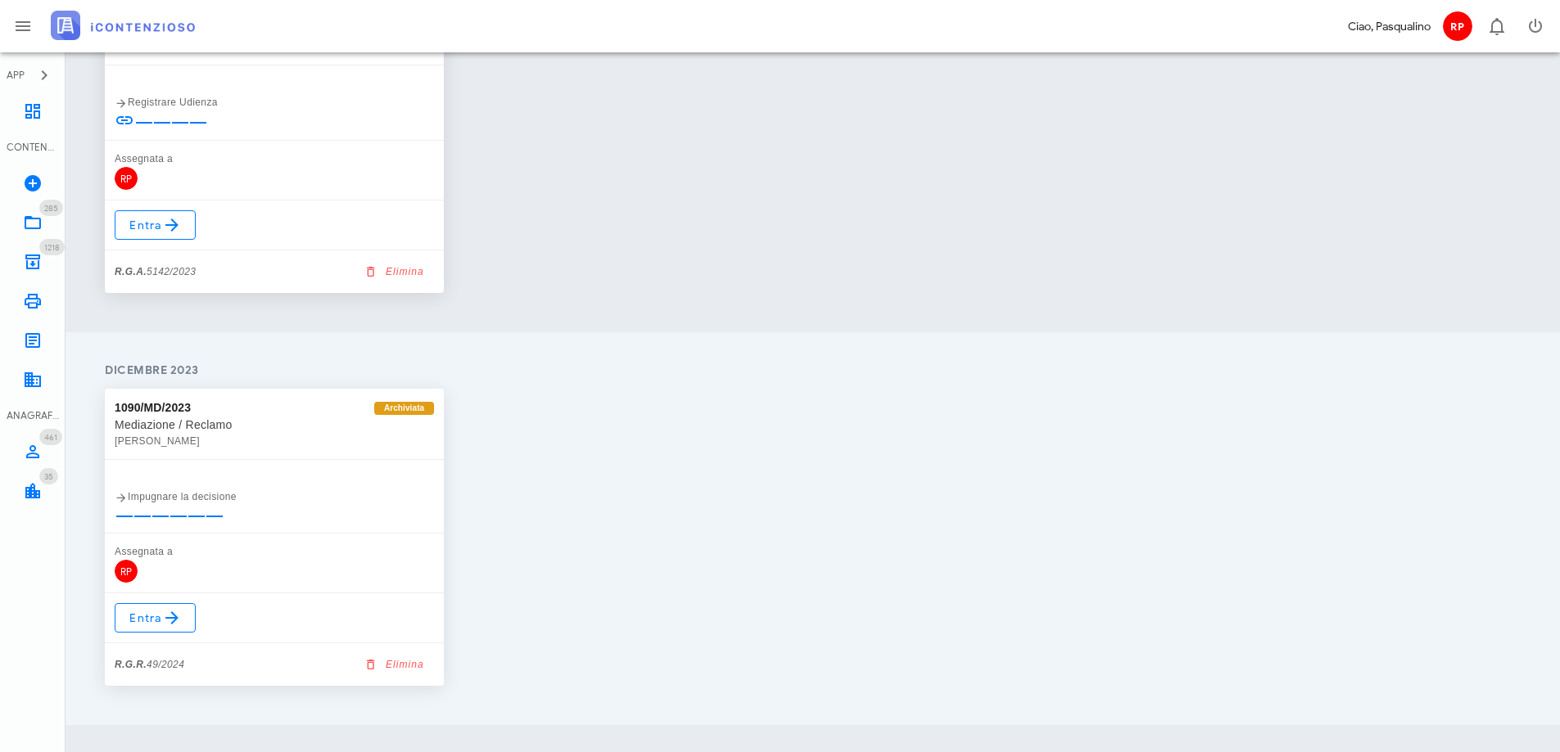
scroll to position [737, 0]
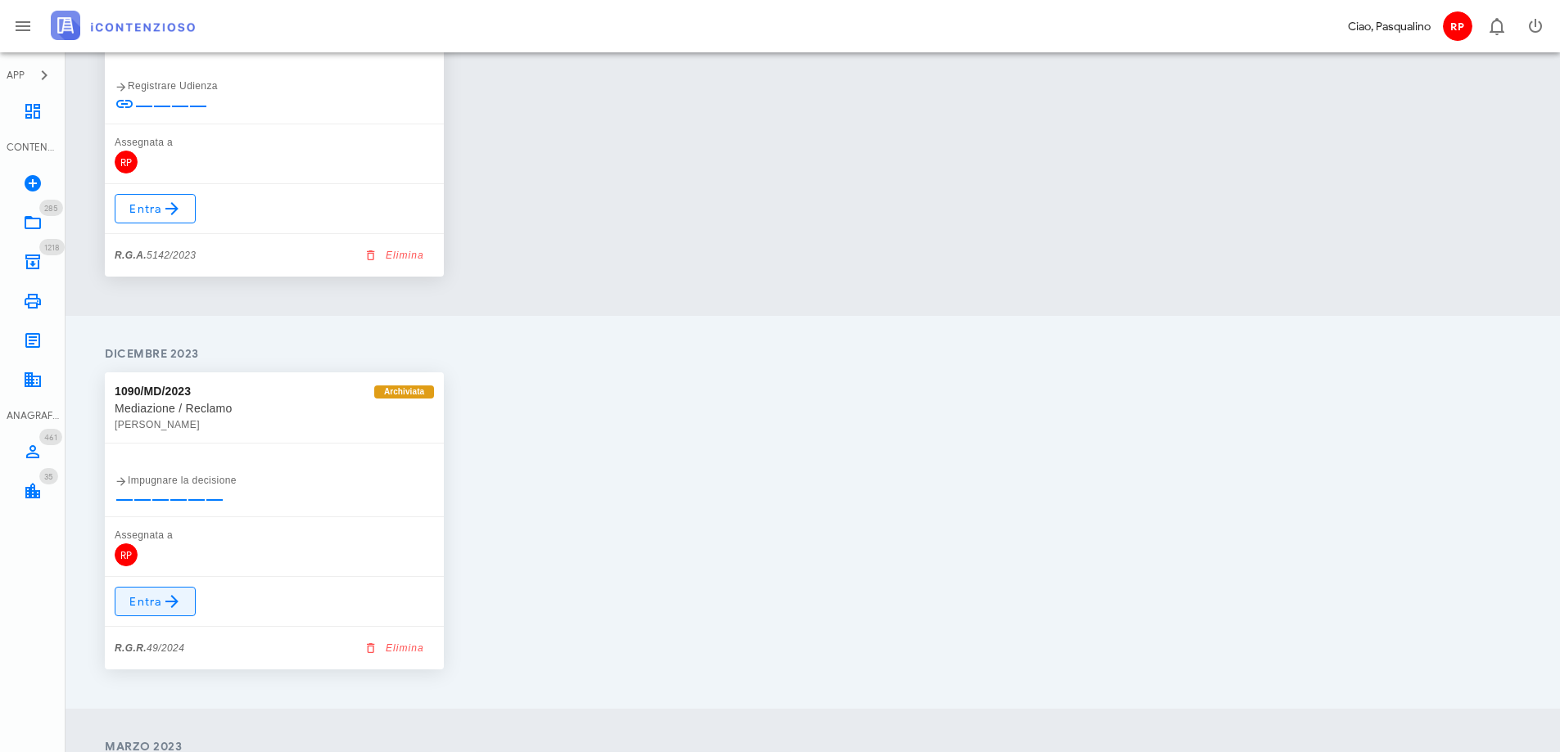
type input "GALLO"
click at [163, 602] on icon at bounding box center [172, 602] width 20 height 20
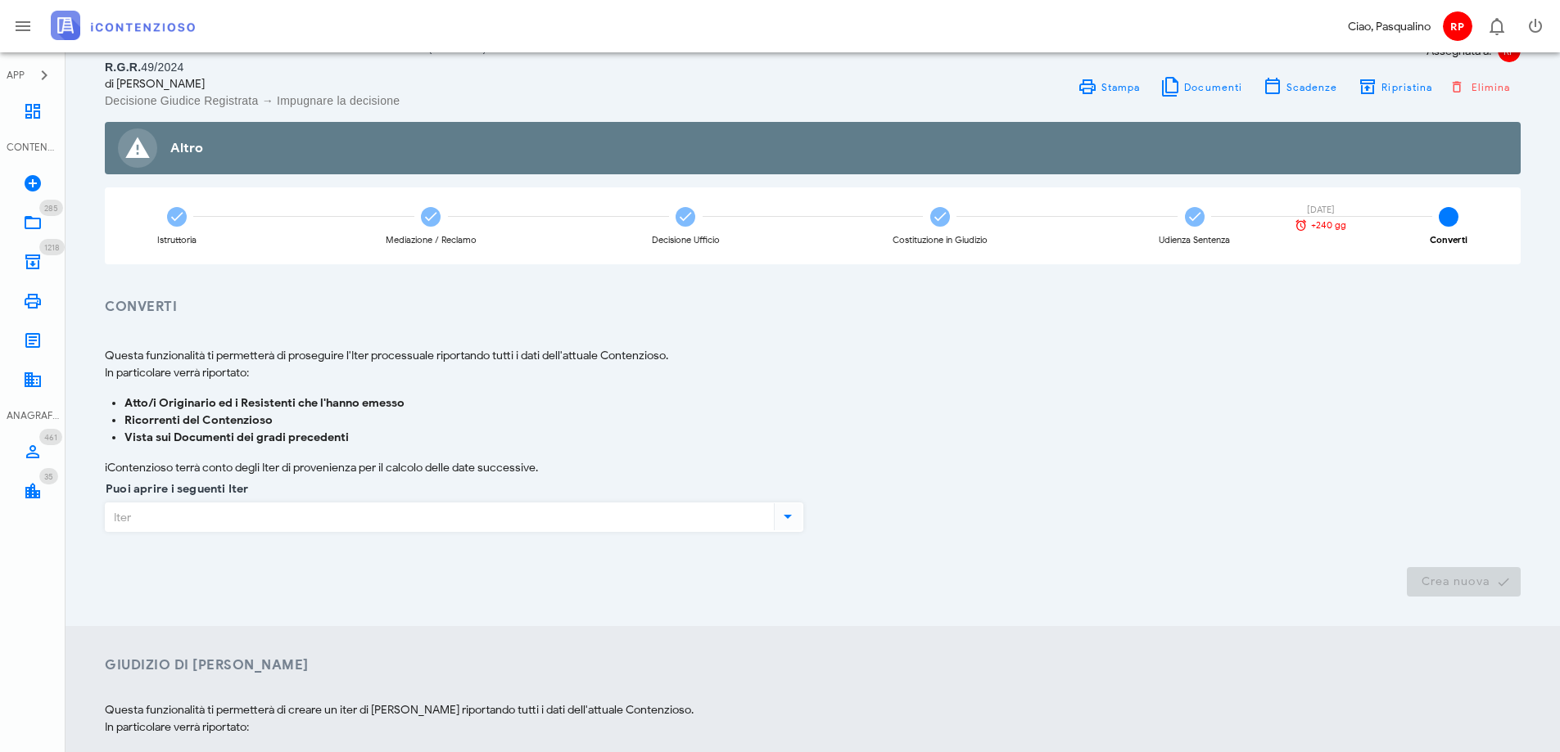
scroll to position [82, 0]
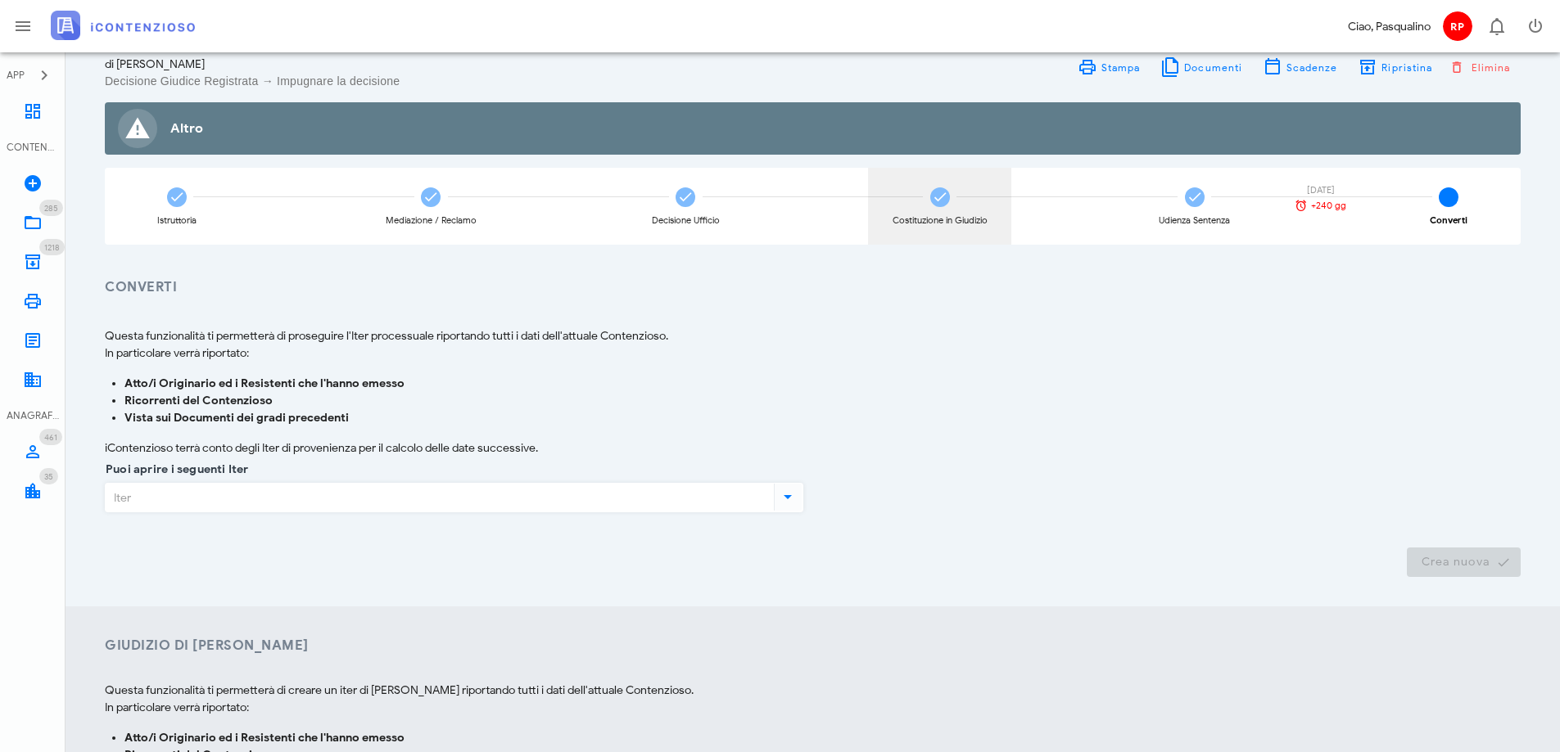
click at [937, 200] on icon at bounding box center [940, 197] width 16 height 16
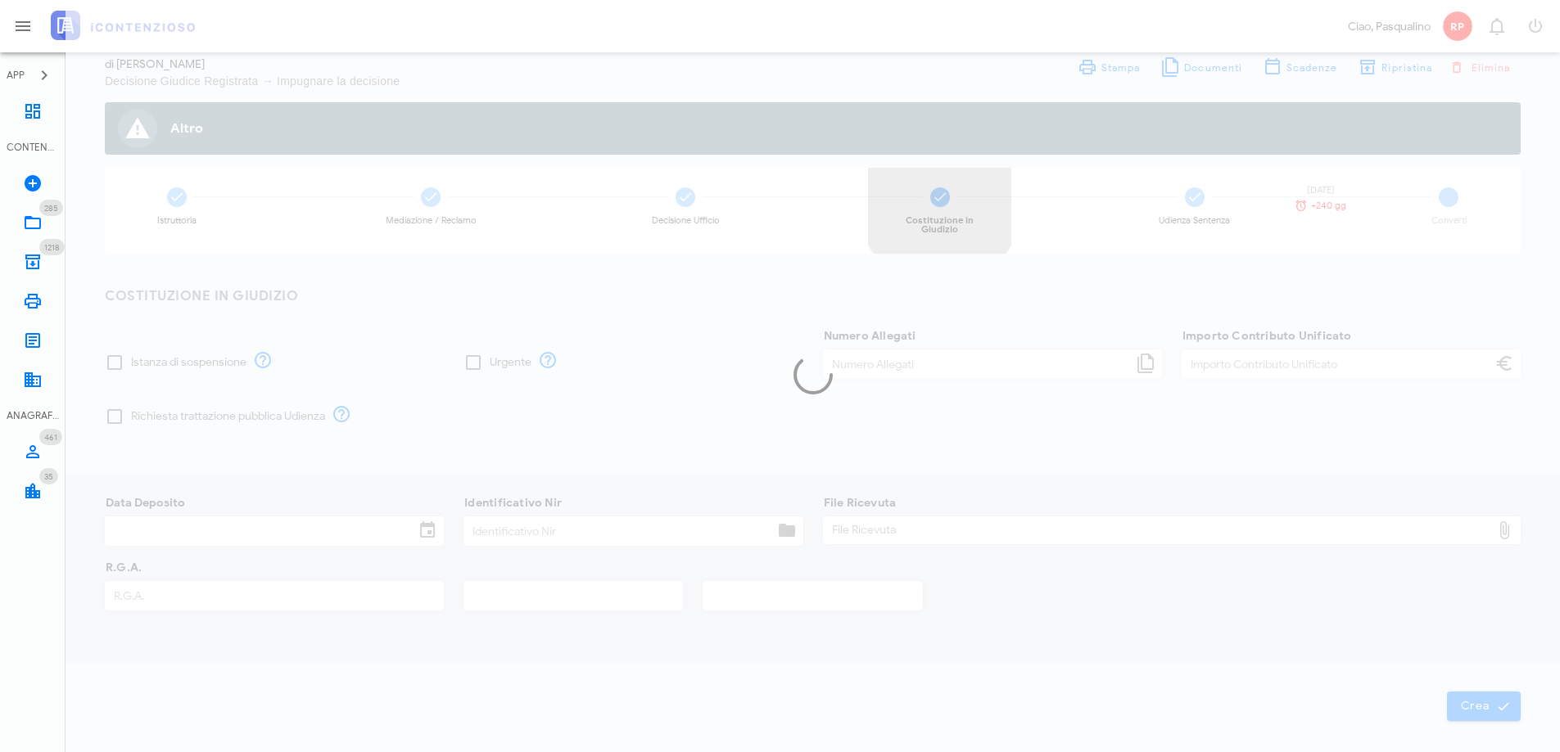
type input "60,00"
type input "[DATE]"
type input "327"
type input "49"
type input "2024"
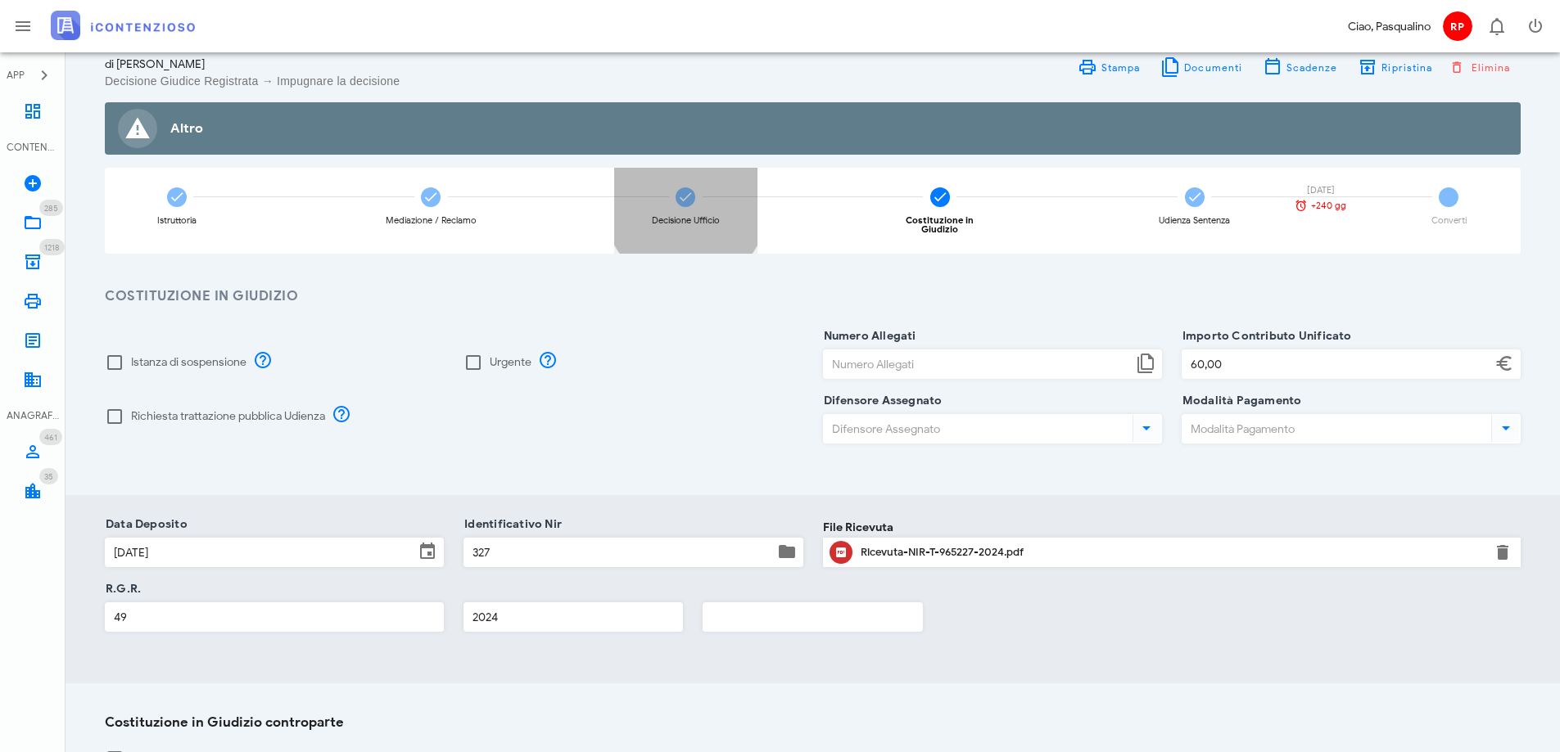
click at [682, 192] on icon at bounding box center [685, 197] width 16 height 16
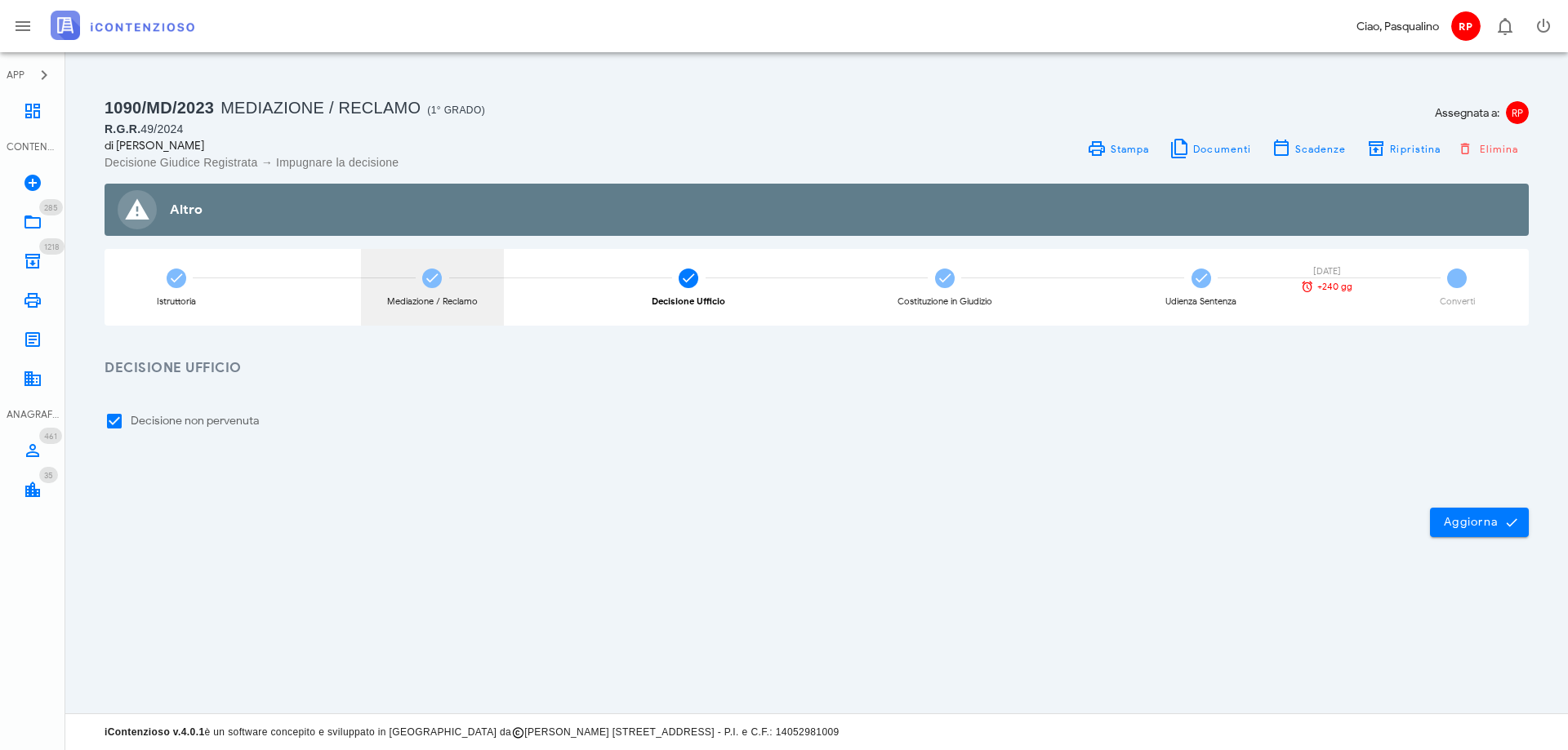
click at [439, 280] on icon at bounding box center [432, 278] width 16 height 16
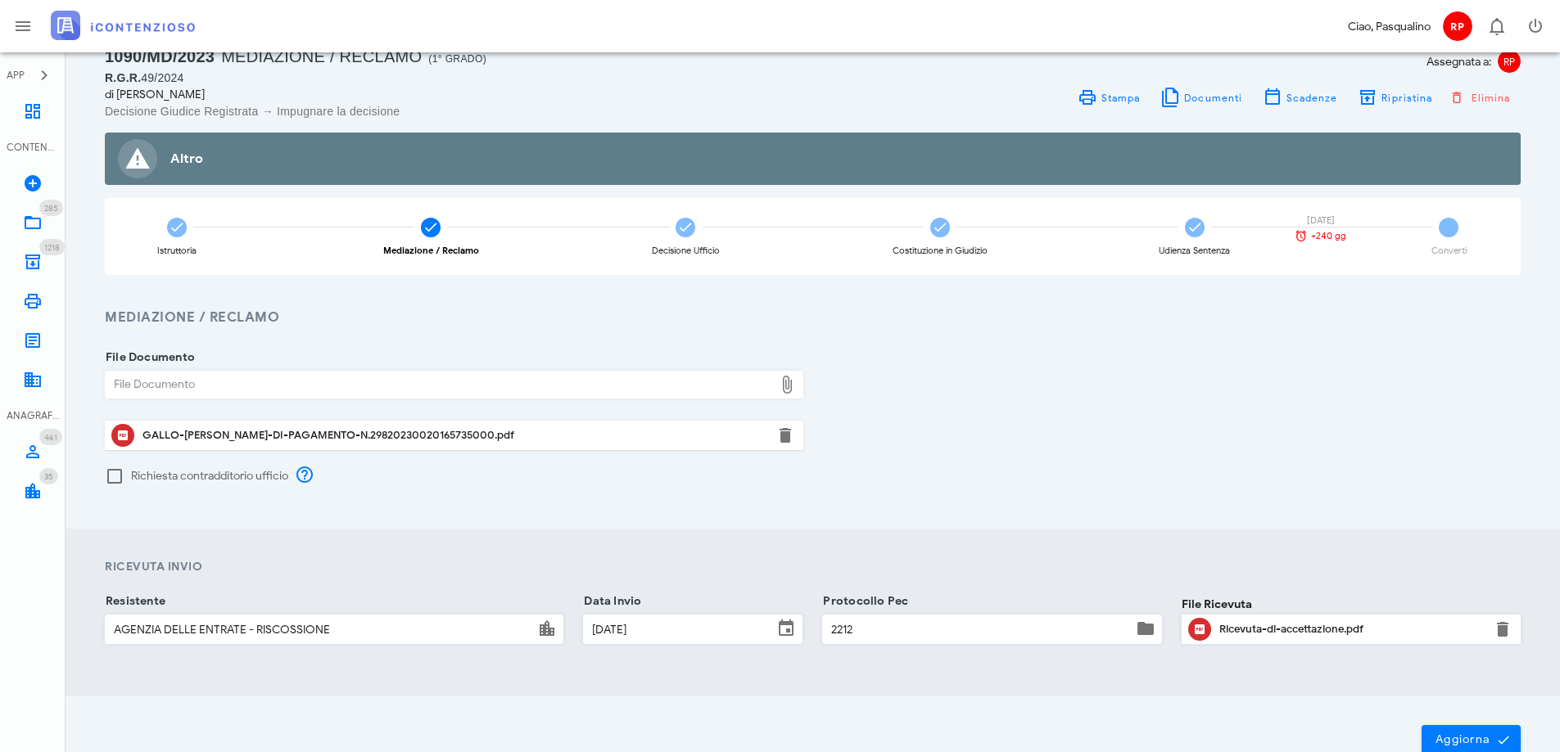
scroll to position [82, 0]
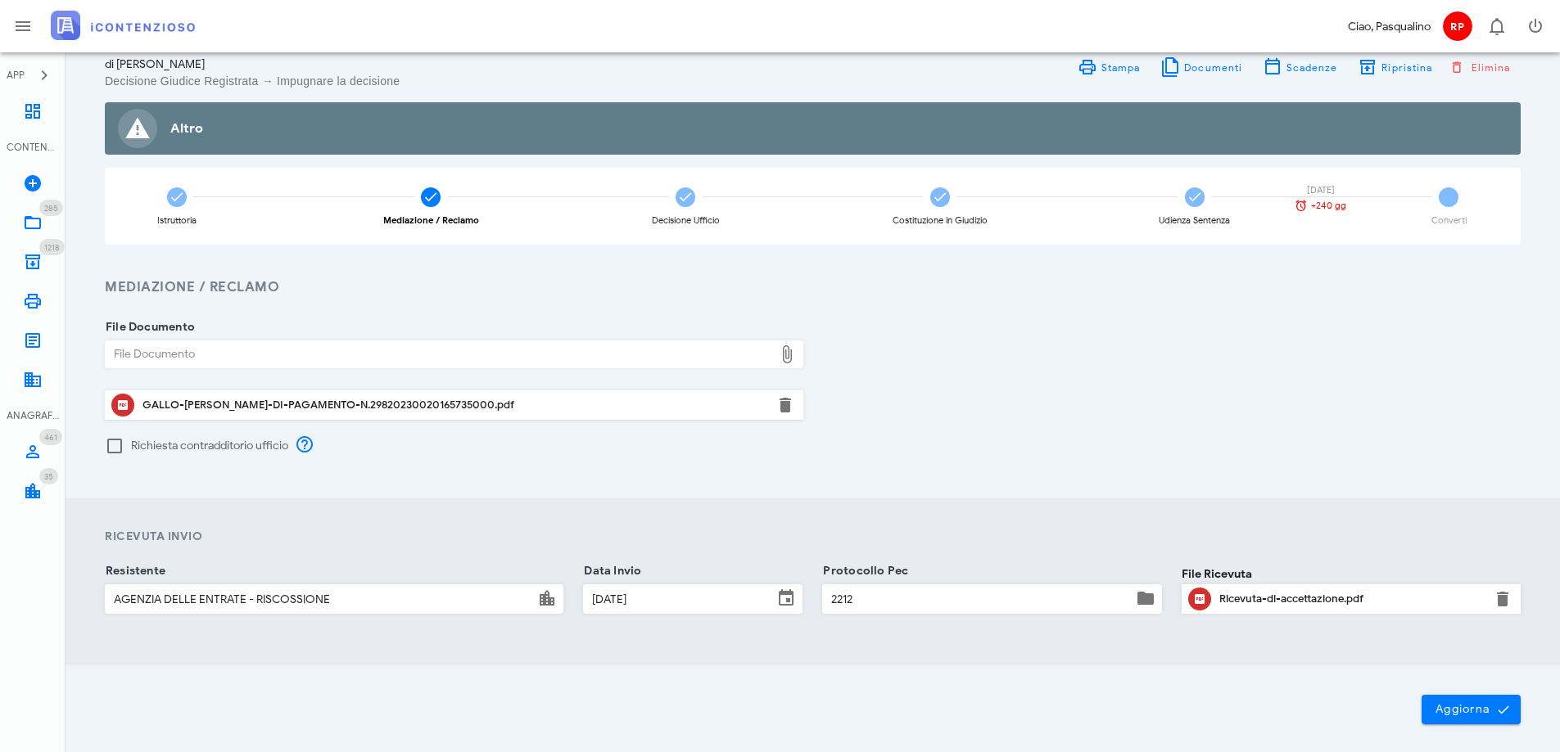
click at [243, 408] on div "GALLO-[PERSON_NAME]-DI-PAGAMENTO-N.29820230020165735000.pdf" at bounding box center [453, 405] width 623 height 13
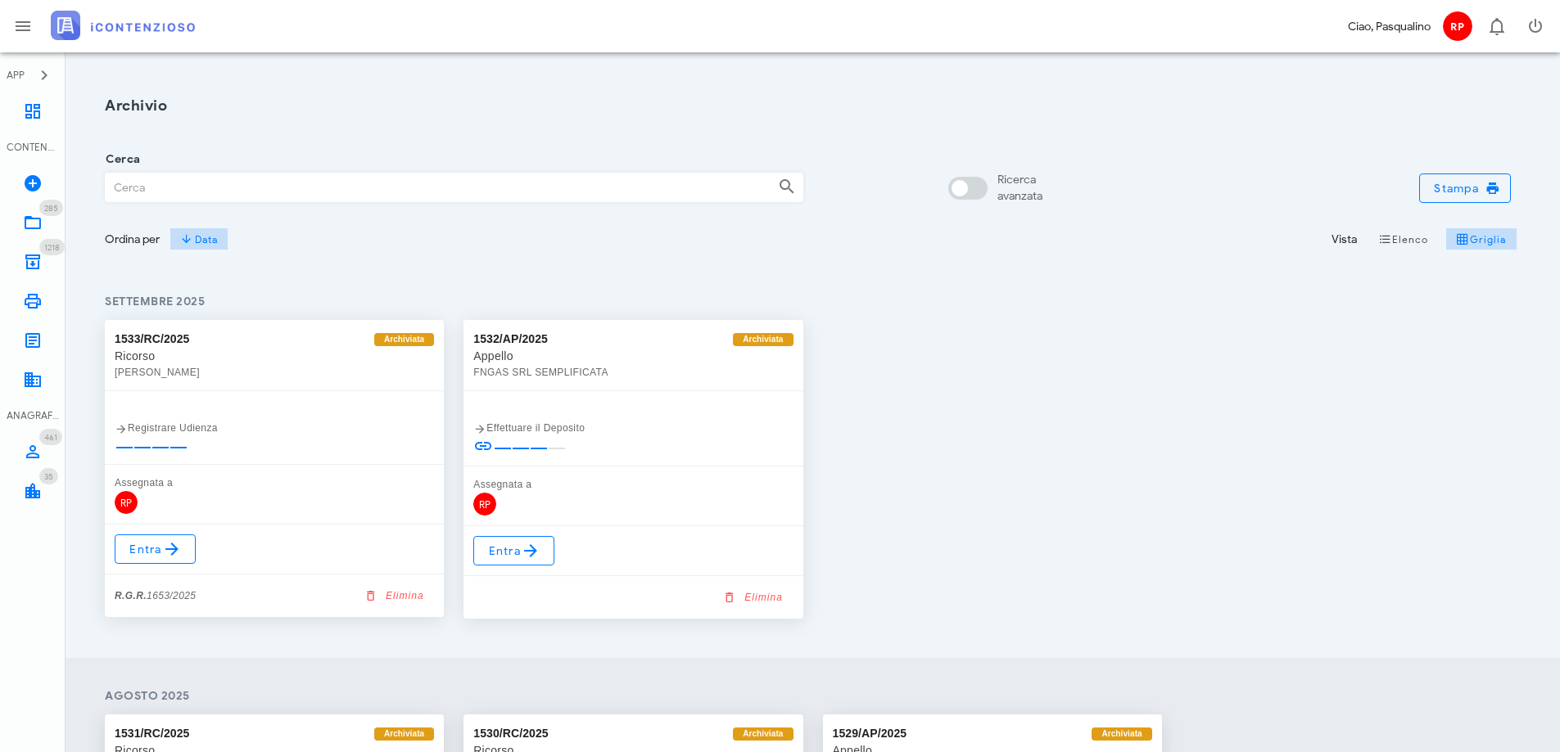
click at [182, 187] on input "Cerca" at bounding box center [435, 188] width 659 height 28
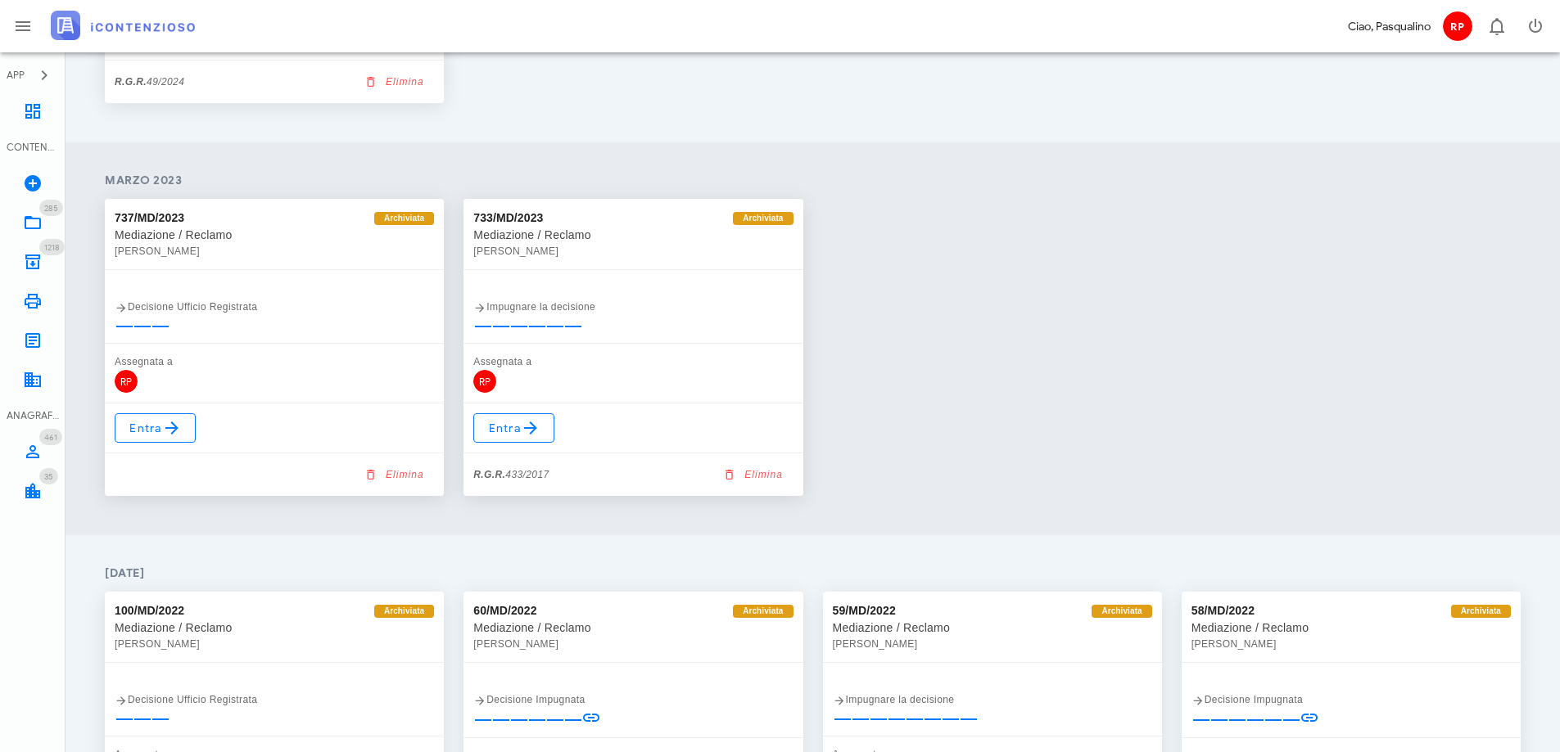
scroll to position [1302, 0]
type input "GALLO"
click at [154, 427] on span "Entra" at bounding box center [155, 430] width 53 height 20
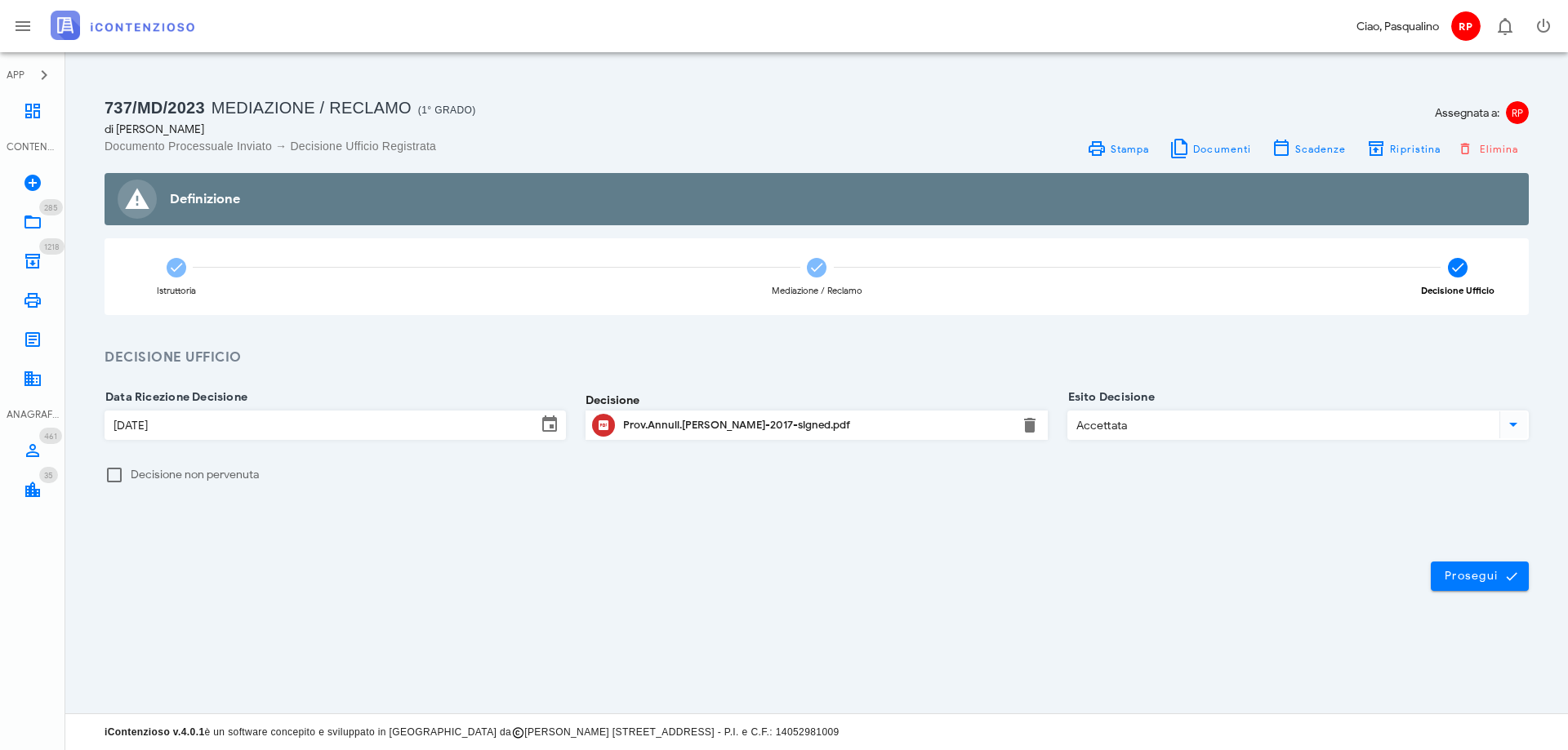
drag, startPoint x: 613, startPoint y: 486, endPoint x: 629, endPoint y: 486, distance: 16.0
click at [614, 486] on div "Decisione non pervenuta" at bounding box center [817, 485] width 1424 height 38
click at [741, 116] on h1 "737/MD/2023 Mediazione / Reclamo (1° Grado)" at bounding box center [456, 108] width 702 height 26
